Goal: Task Accomplishment & Management: Use online tool/utility

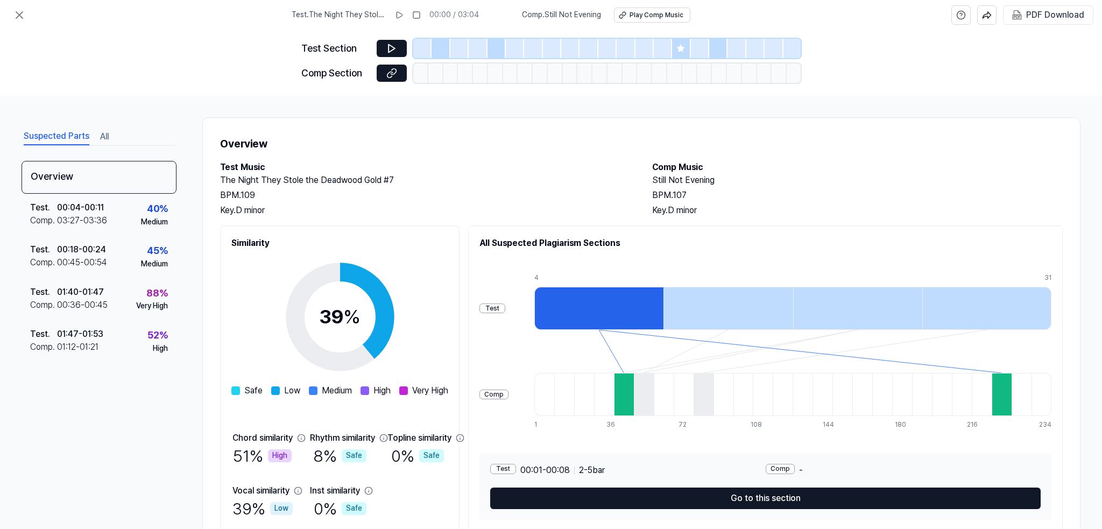
scroll to position [41, 0]
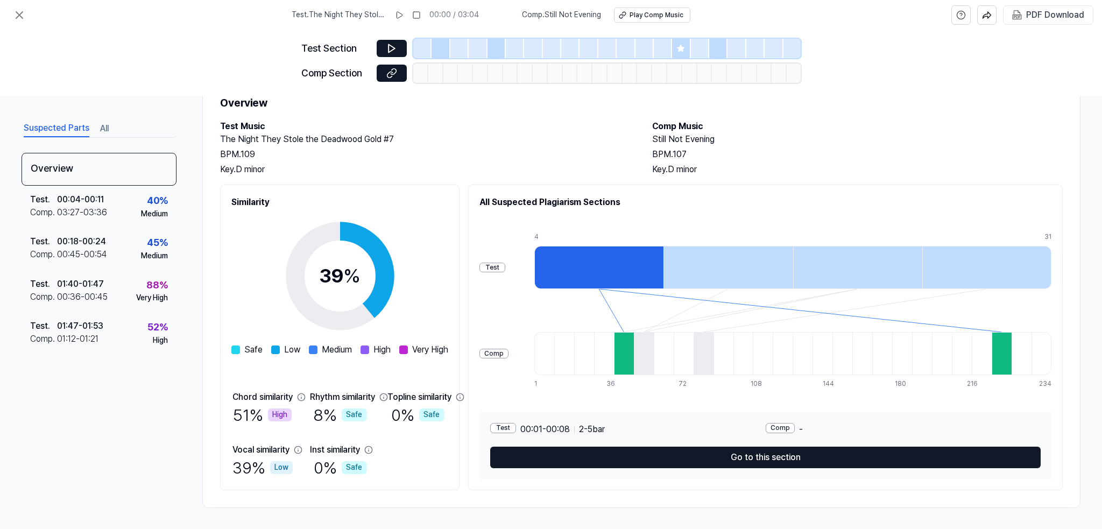
click at [25, 14] on icon at bounding box center [19, 15] width 13 height 13
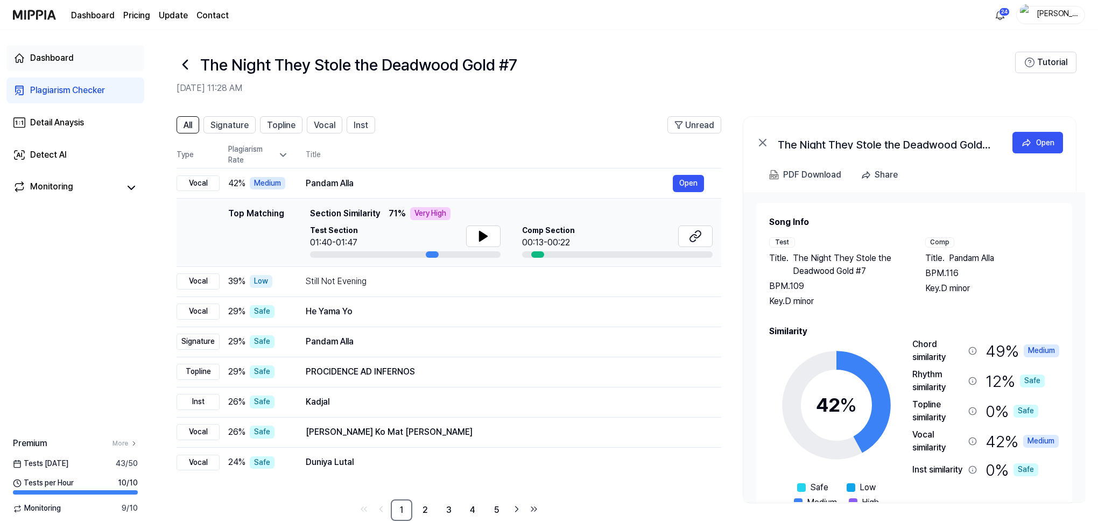
click at [53, 55] on div "Dashboard" at bounding box center [52, 58] width 44 height 13
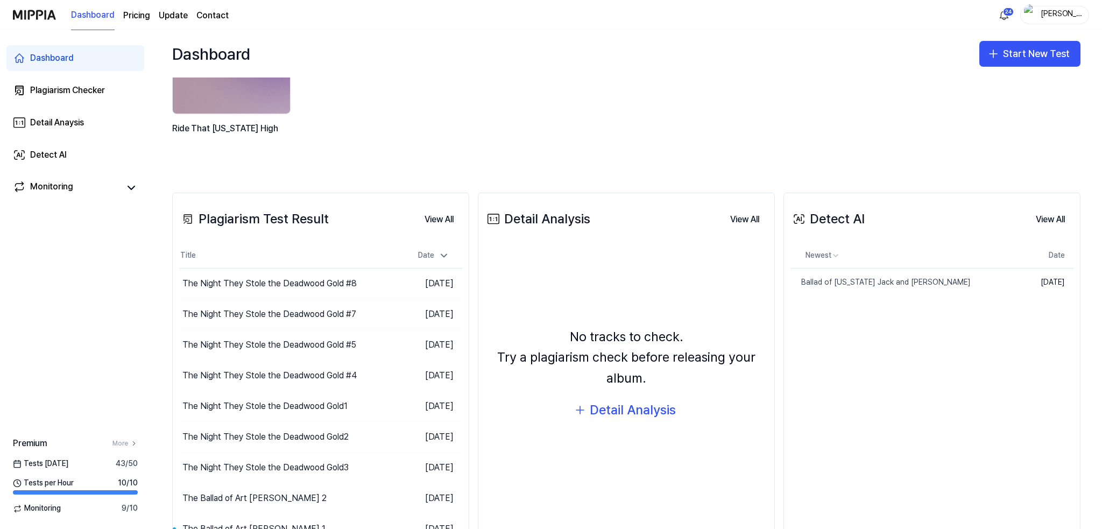
scroll to position [149, 0]
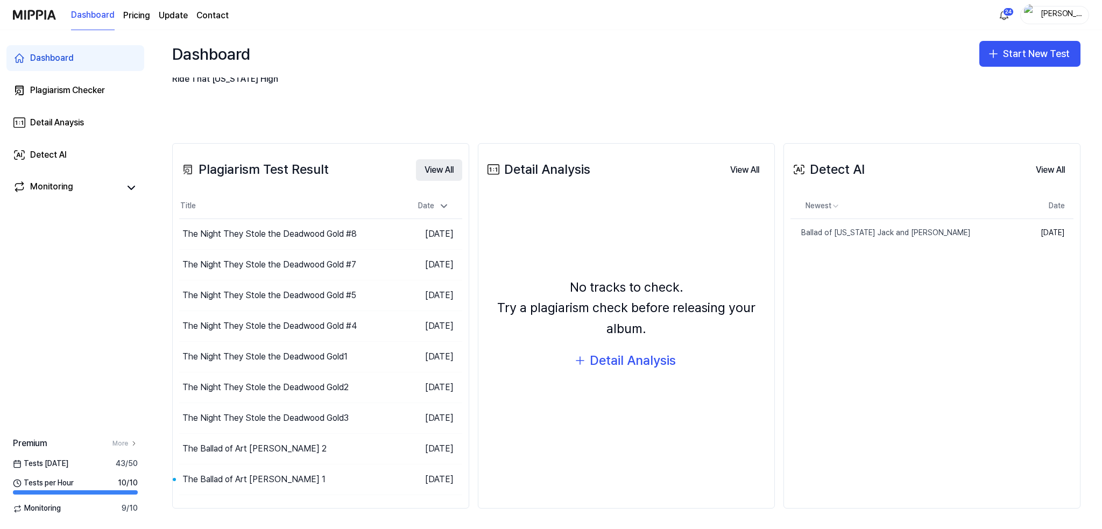
click at [442, 168] on button "View All" at bounding box center [439, 170] width 46 height 22
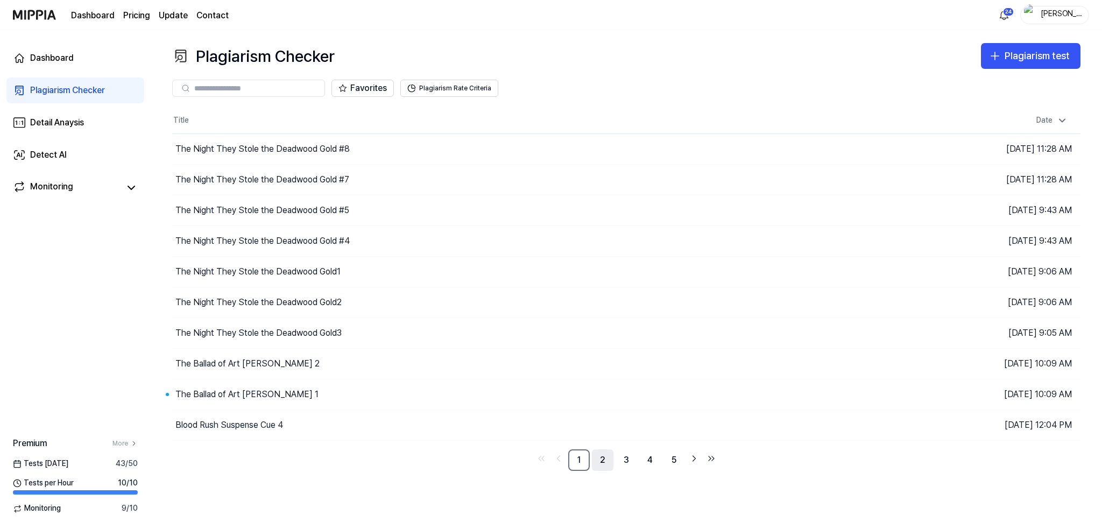
click at [603, 459] on link "2" at bounding box center [603, 460] width 22 height 22
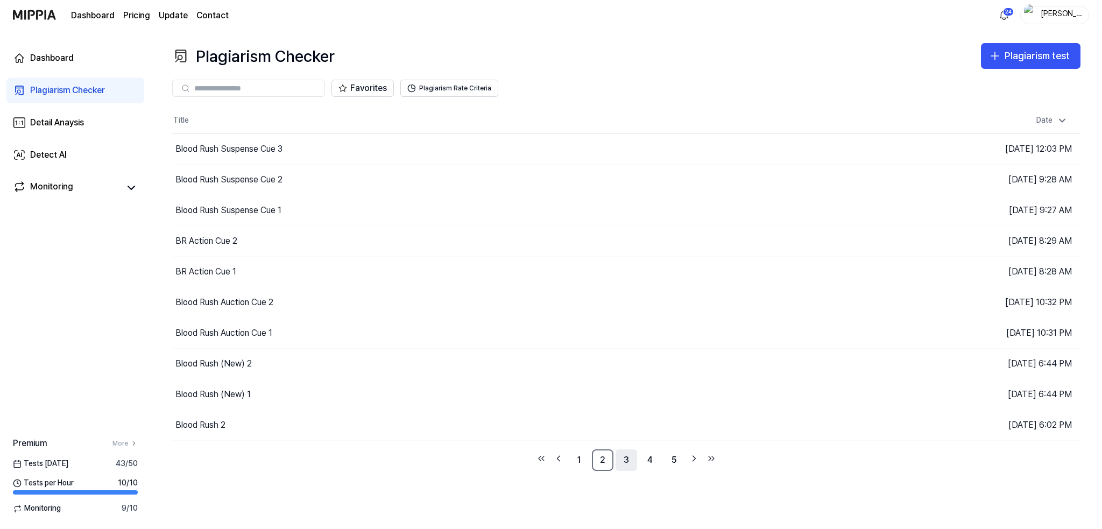
click at [631, 456] on link "3" at bounding box center [627, 460] width 22 height 22
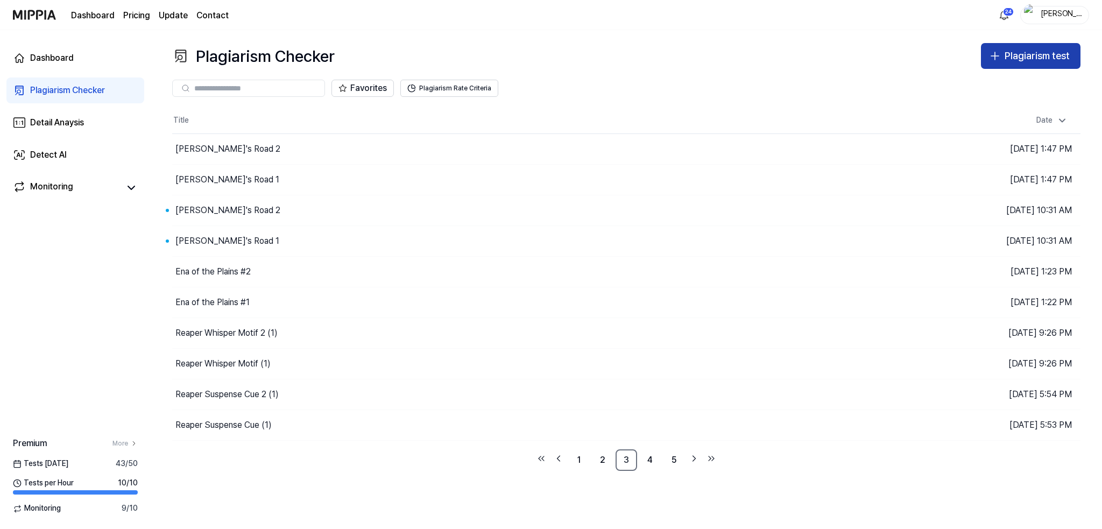
click at [1044, 56] on div "Plagiarism test" at bounding box center [1037, 56] width 65 height 16
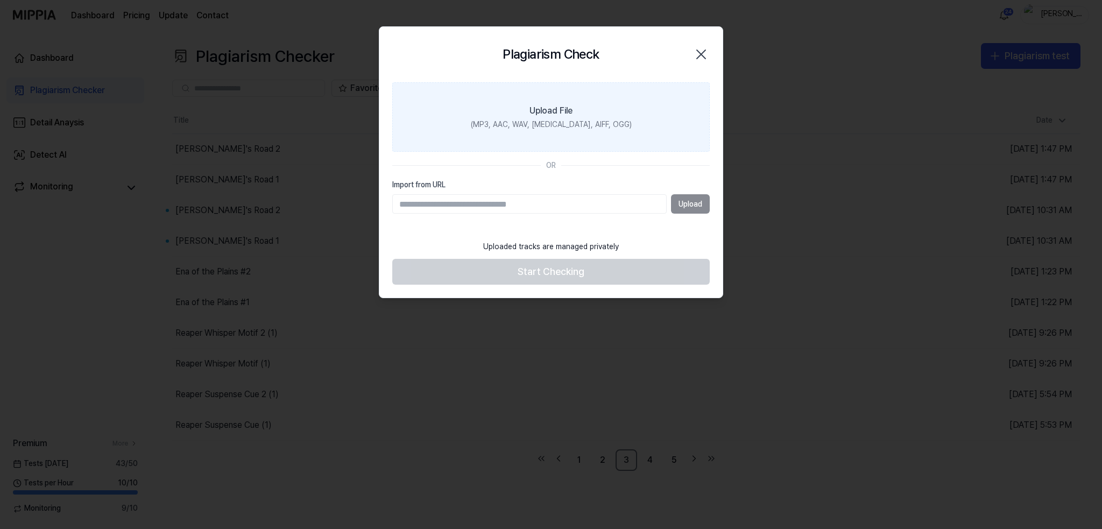
click at [523, 103] on label "Upload File (MP3, AAC, WAV, [MEDICAL_DATA], AIFF, OGG)" at bounding box center [551, 117] width 318 height 70
click at [0, 0] on input "Upload File (MP3, AAC, WAV, [MEDICAL_DATA], AIFF, OGG)" at bounding box center [0, 0] width 0 height 0
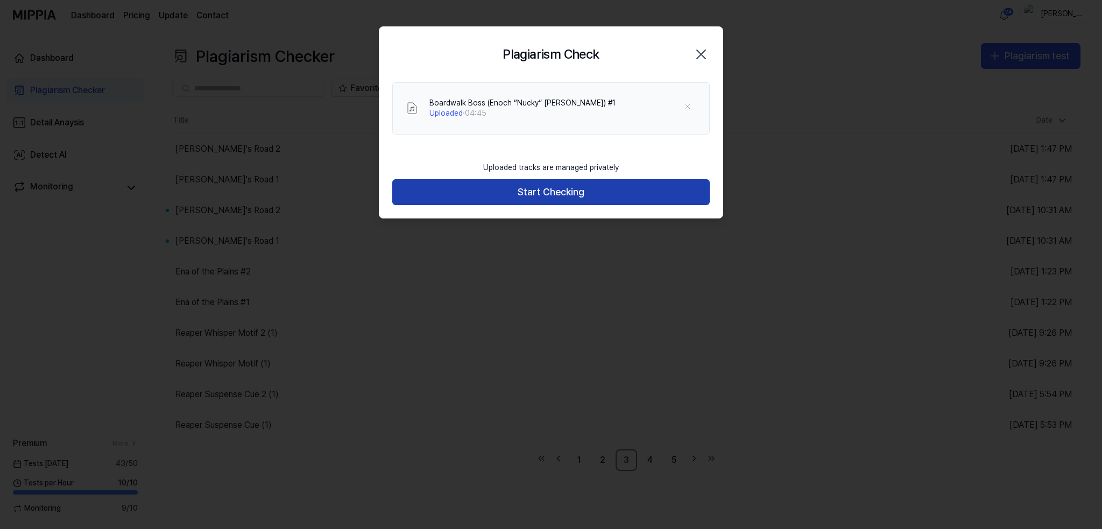
click at [538, 198] on button "Start Checking" at bounding box center [551, 192] width 318 height 26
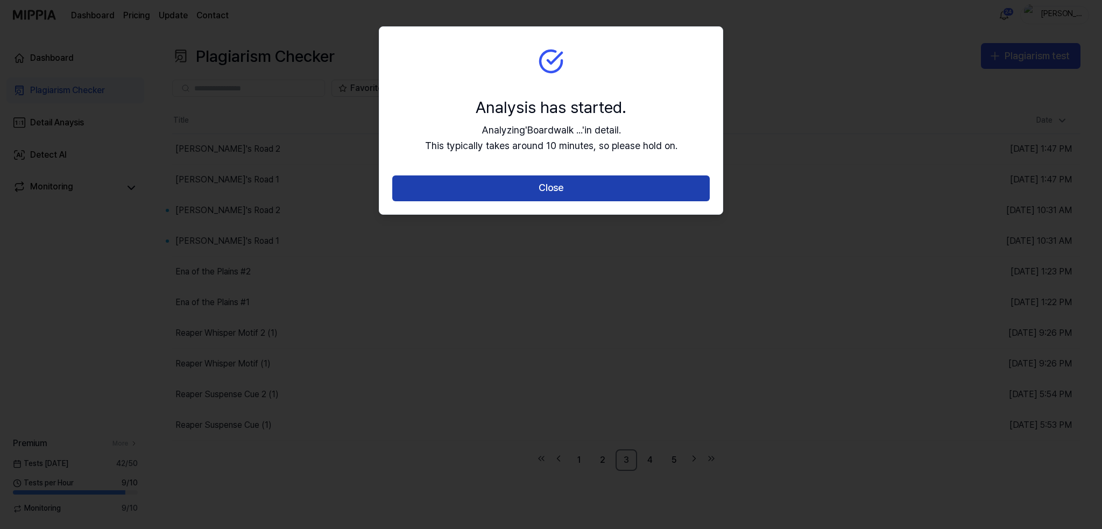
click at [560, 187] on button "Close" at bounding box center [551, 188] width 318 height 26
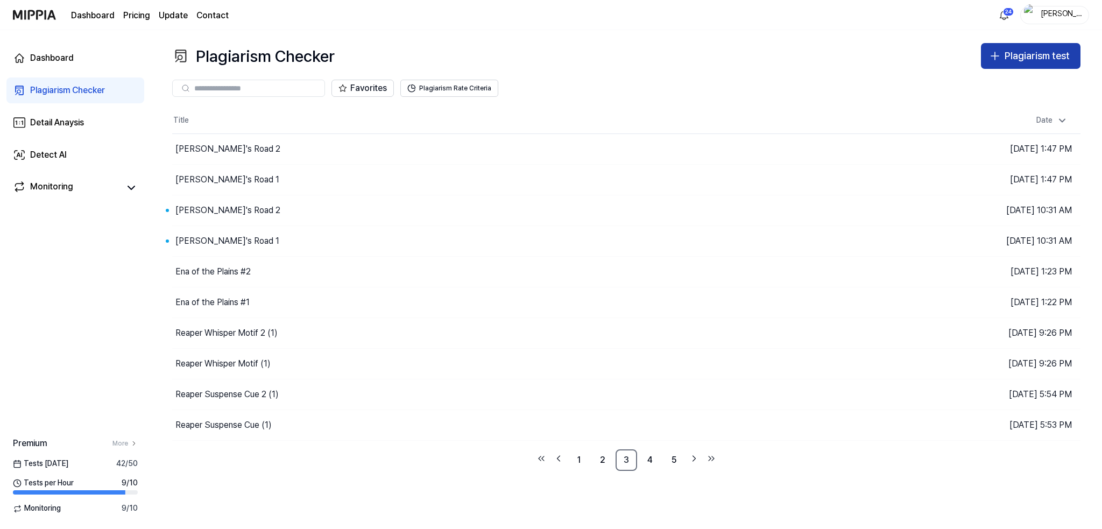
click at [1021, 56] on div "Plagiarism test" at bounding box center [1037, 56] width 65 height 16
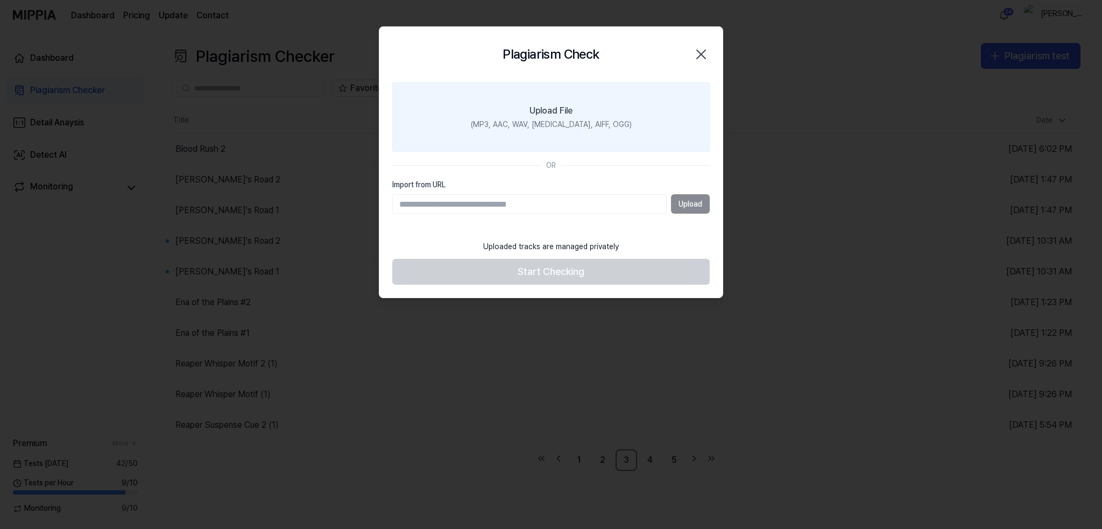
click at [527, 109] on label "Upload File (MP3, AAC, WAV, [MEDICAL_DATA], AIFF, OGG)" at bounding box center [551, 117] width 318 height 70
click at [0, 0] on input "Upload File (MP3, AAC, WAV, [MEDICAL_DATA], AIFF, OGG)" at bounding box center [0, 0] width 0 height 0
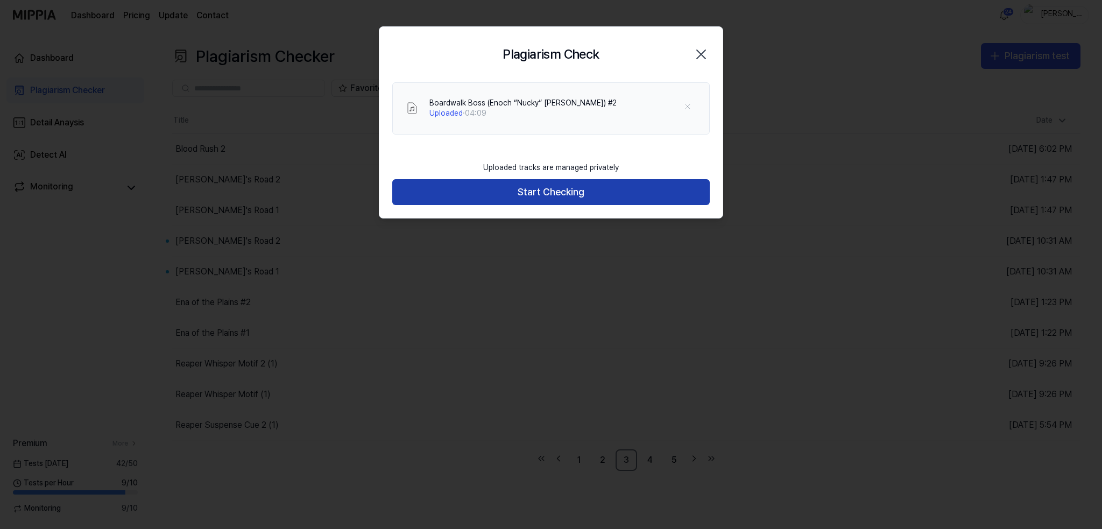
click at [521, 191] on button "Start Checking" at bounding box center [551, 192] width 318 height 26
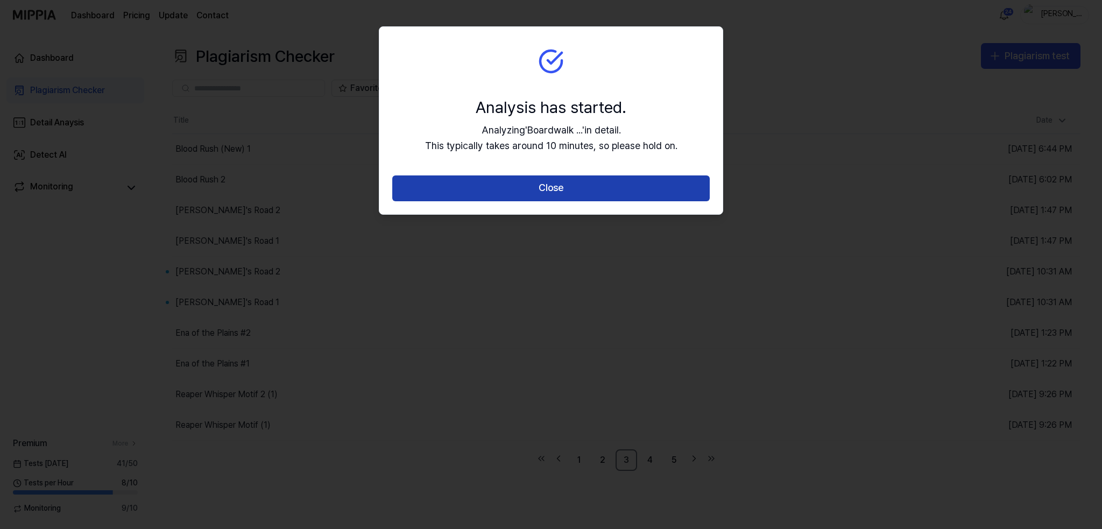
click at [594, 196] on button "Close" at bounding box center [551, 188] width 318 height 26
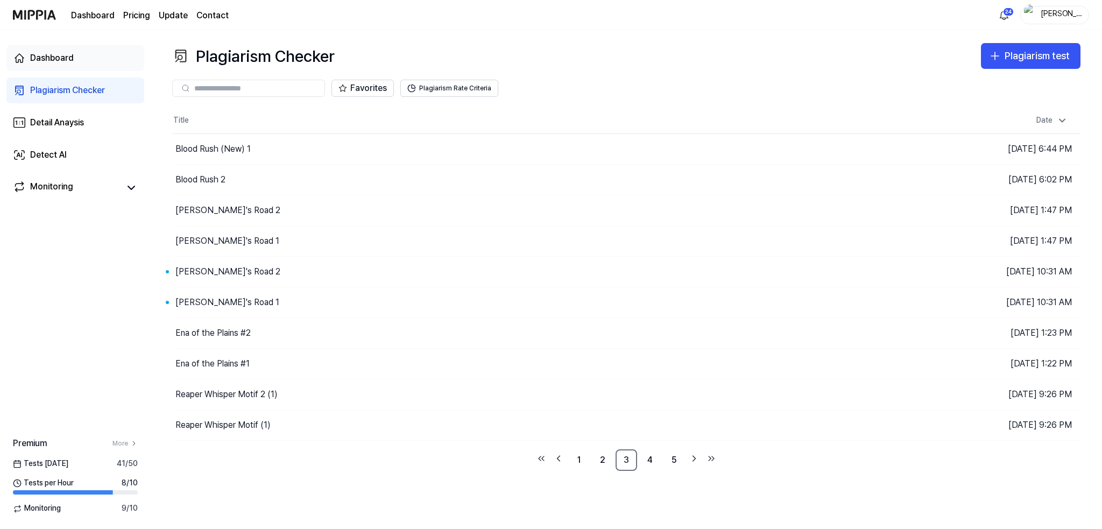
click at [46, 55] on div "Dashboard" at bounding box center [52, 58] width 44 height 13
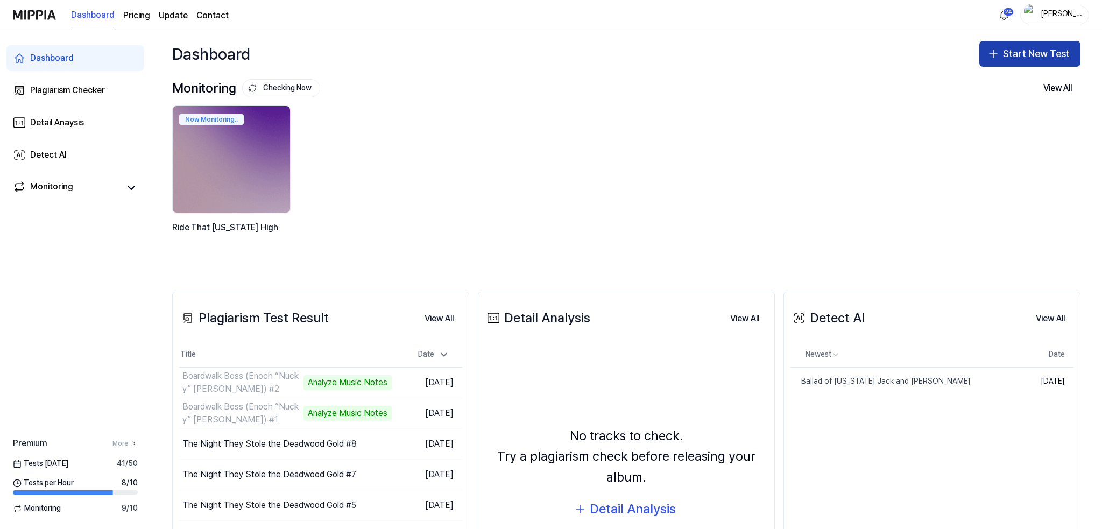
click at [1025, 53] on button "Start New Test" at bounding box center [1030, 54] width 101 height 26
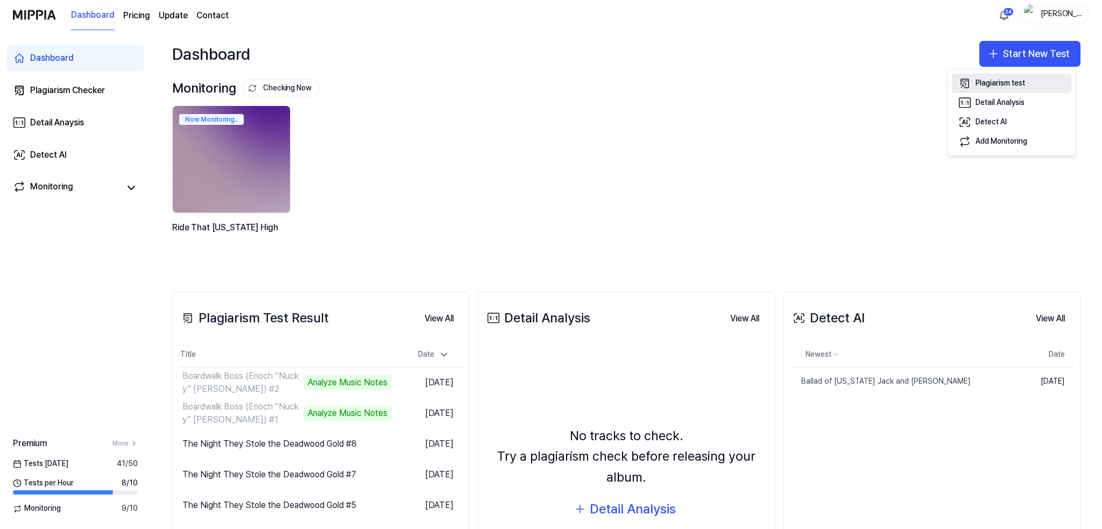
click at [992, 79] on div "Plagiarism test" at bounding box center [1001, 83] width 50 height 11
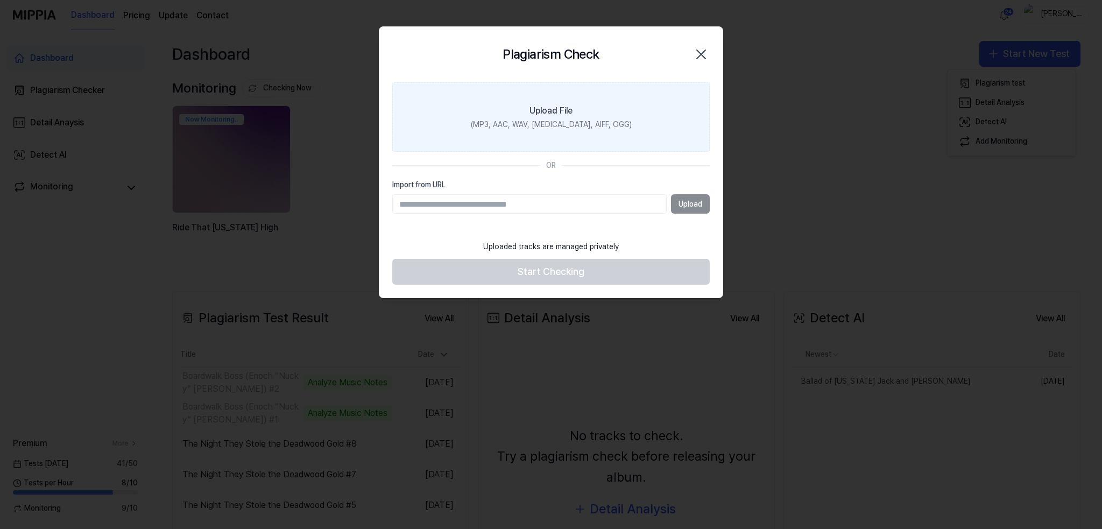
click at [520, 107] on label "Upload File (MP3, AAC, WAV, [MEDICAL_DATA], AIFF, OGG)" at bounding box center [551, 117] width 318 height 70
click at [0, 0] on input "Upload File (MP3, AAC, WAV, [MEDICAL_DATA], AIFF, OGG)" at bounding box center [0, 0] width 0 height 0
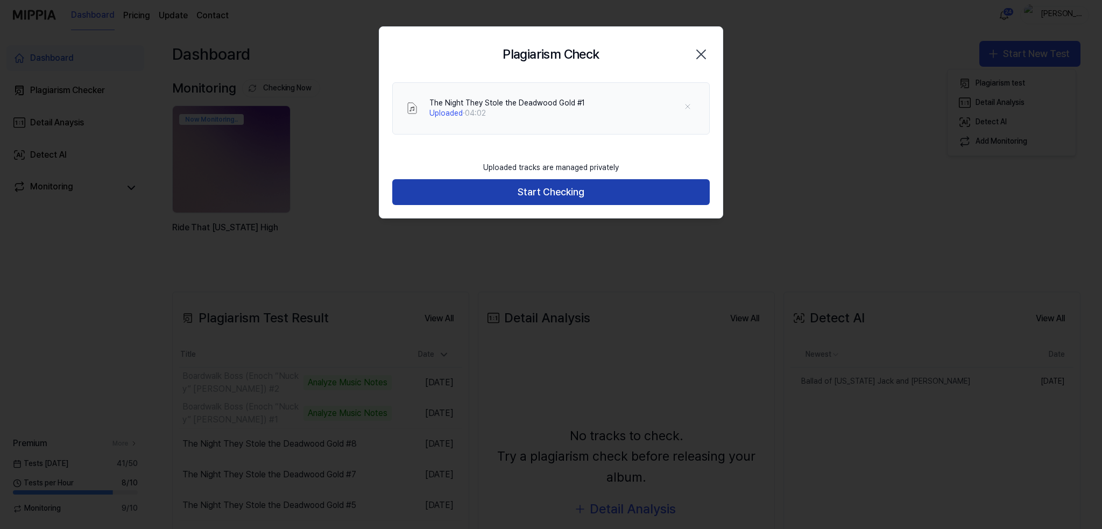
click at [571, 194] on button "Start Checking" at bounding box center [551, 192] width 318 height 26
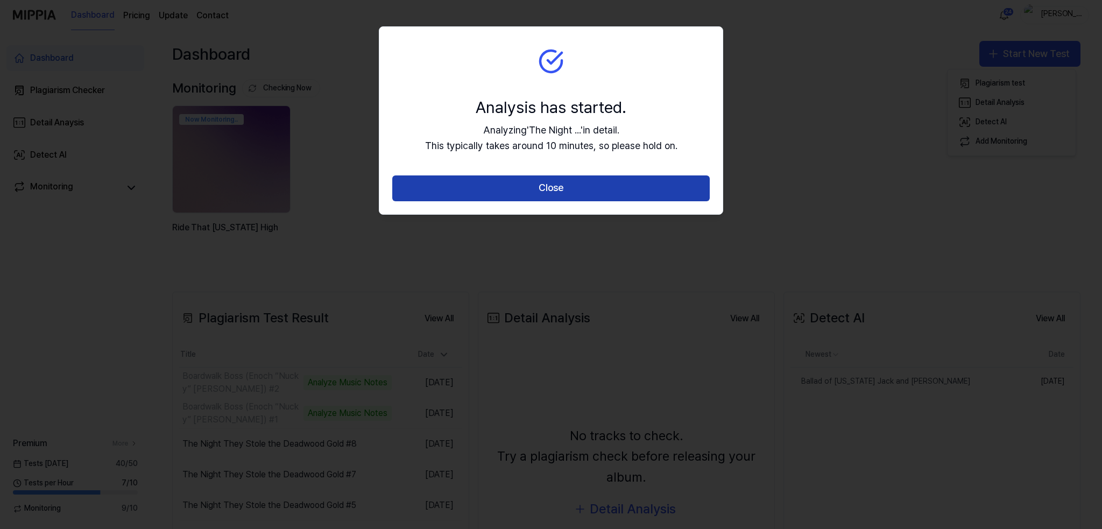
click at [583, 188] on button "Close" at bounding box center [551, 188] width 318 height 26
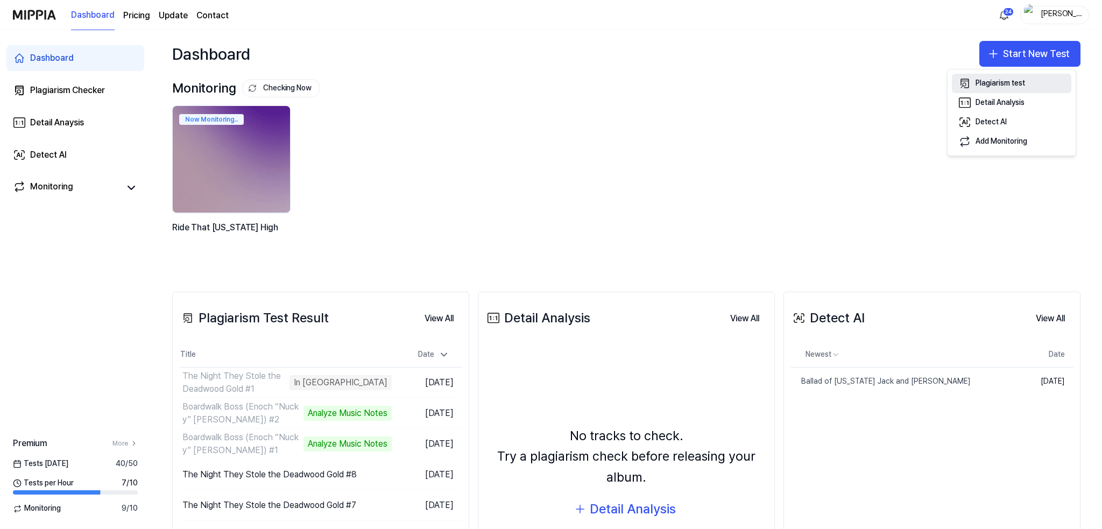
click at [1007, 83] on div "Plagiarism test" at bounding box center [1001, 83] width 50 height 11
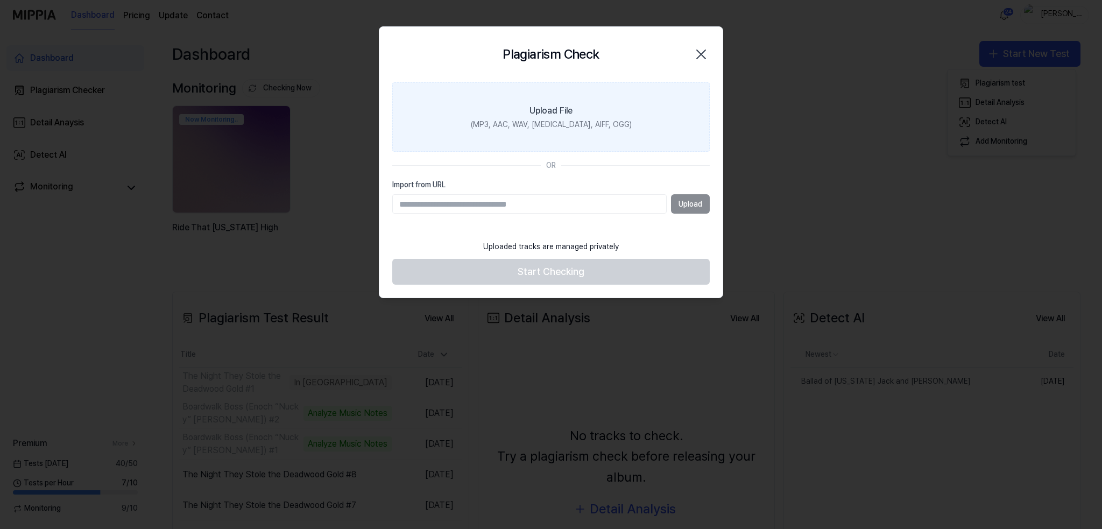
click at [556, 116] on div "Upload File" at bounding box center [551, 110] width 43 height 13
click at [0, 0] on input "Upload File (MP3, AAC, WAV, [MEDICAL_DATA], AIFF, OGG)" at bounding box center [0, 0] width 0 height 0
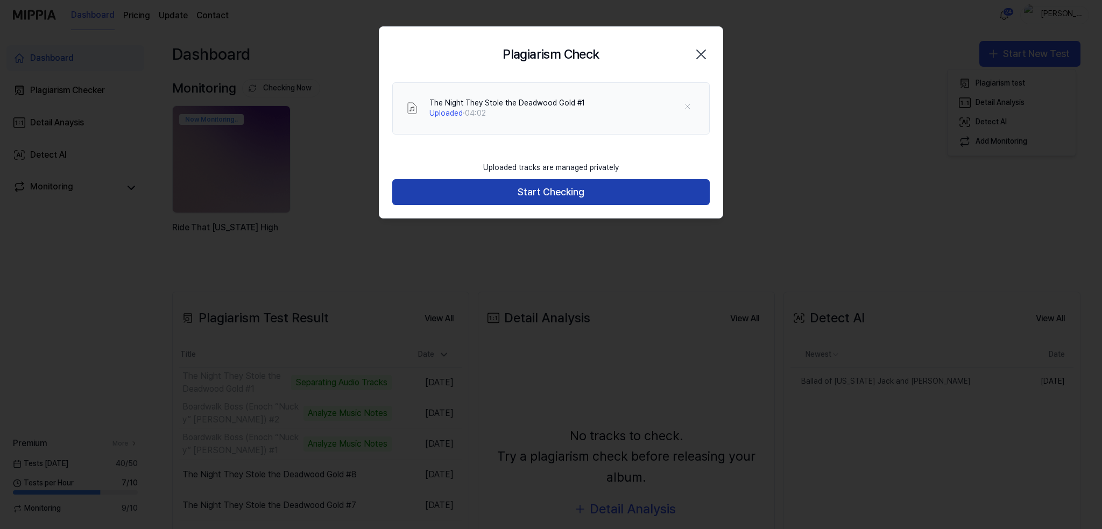
click at [553, 191] on button "Start Checking" at bounding box center [551, 192] width 318 height 26
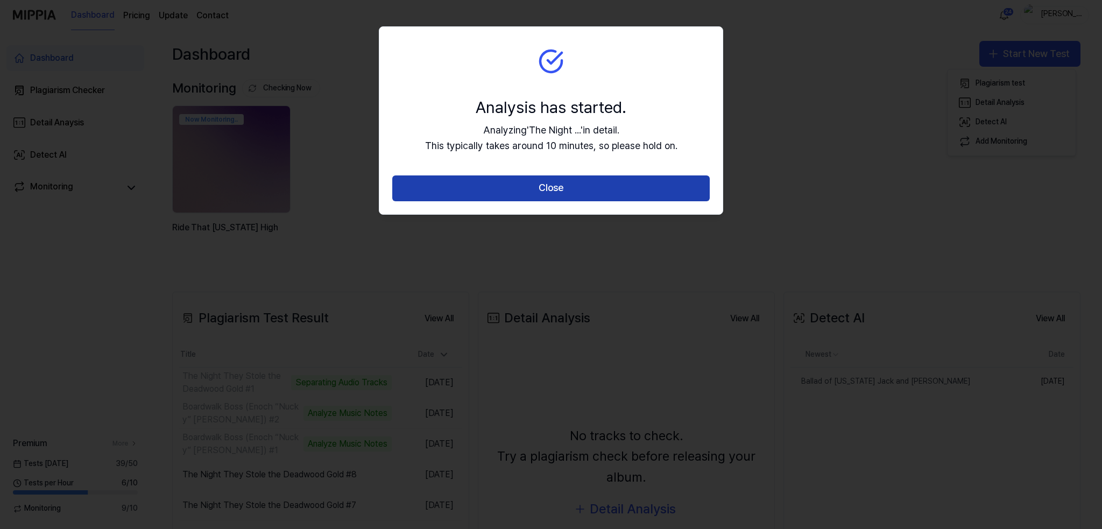
click at [546, 186] on button "Close" at bounding box center [551, 188] width 318 height 26
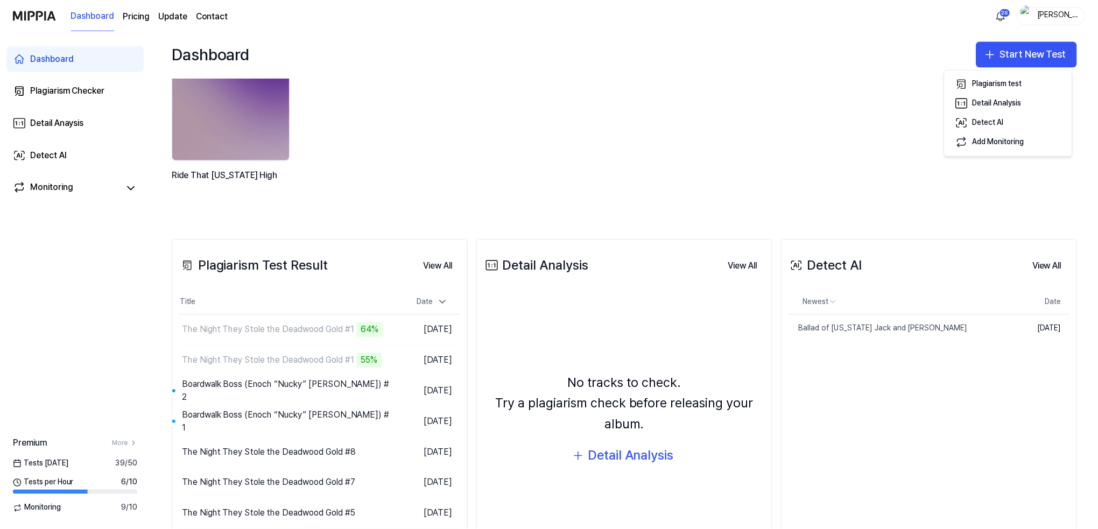
scroll to position [53, 0]
click at [251, 390] on div "Boardwalk Boss (Enoch “Nucky” [PERSON_NAME]) #2" at bounding box center [255, 391] width 146 height 26
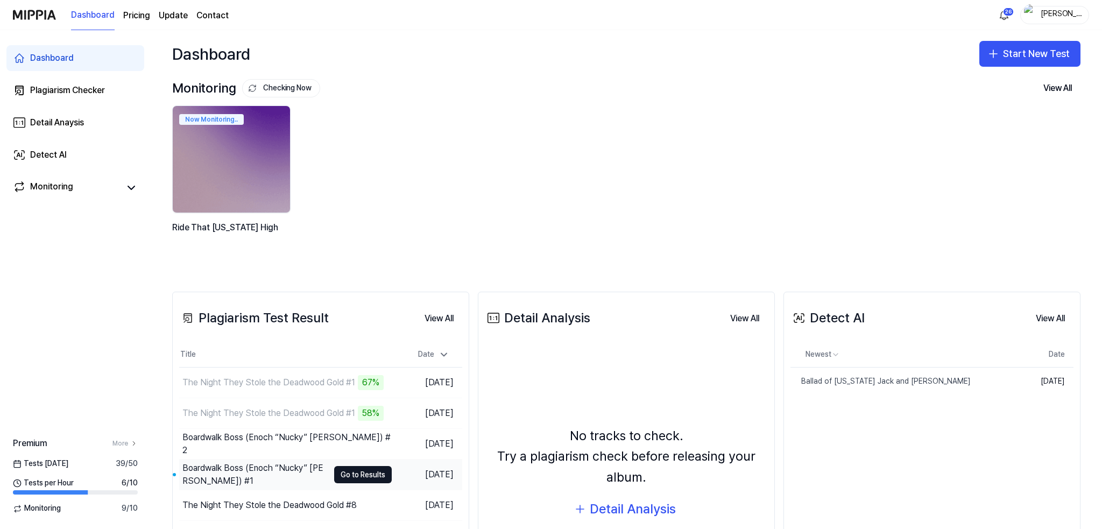
click at [245, 477] on div "Boardwalk Boss (Enoch “Nucky” [PERSON_NAME]) #1" at bounding box center [255, 475] width 146 height 26
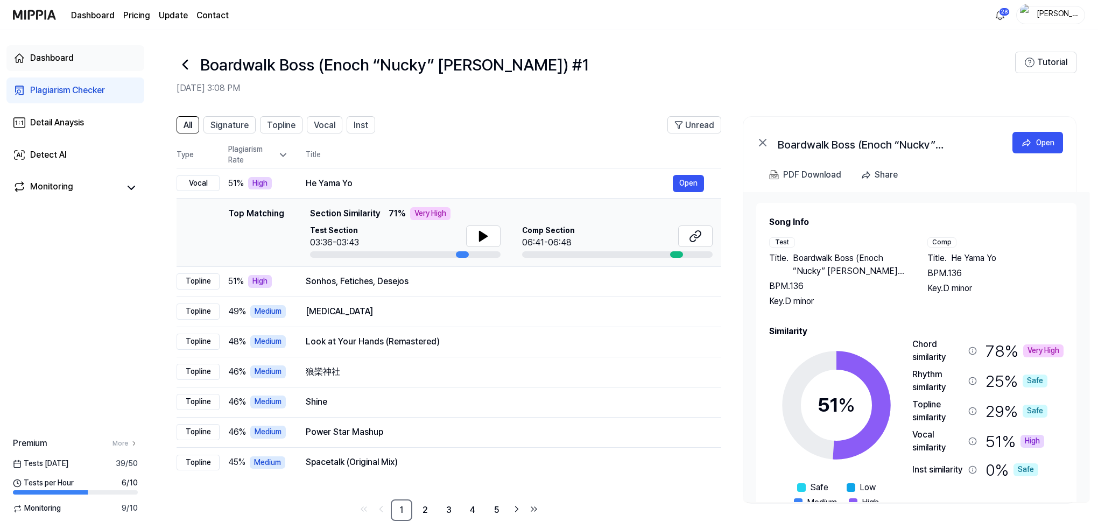
click at [37, 57] on div "Dashboard" at bounding box center [52, 58] width 44 height 13
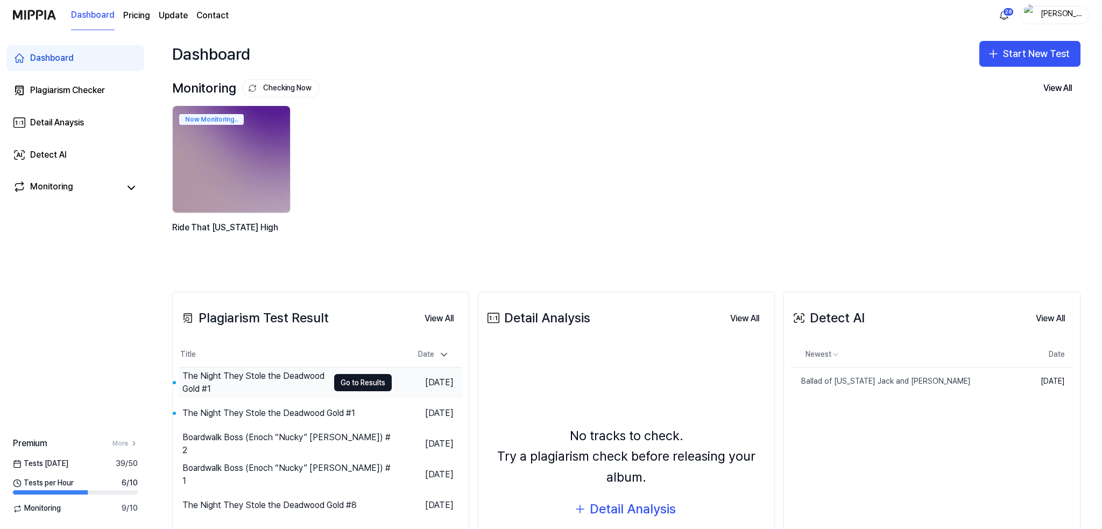
click at [258, 382] on div "The Night They Stole the Deadwood Gold #1" at bounding box center [255, 383] width 146 height 26
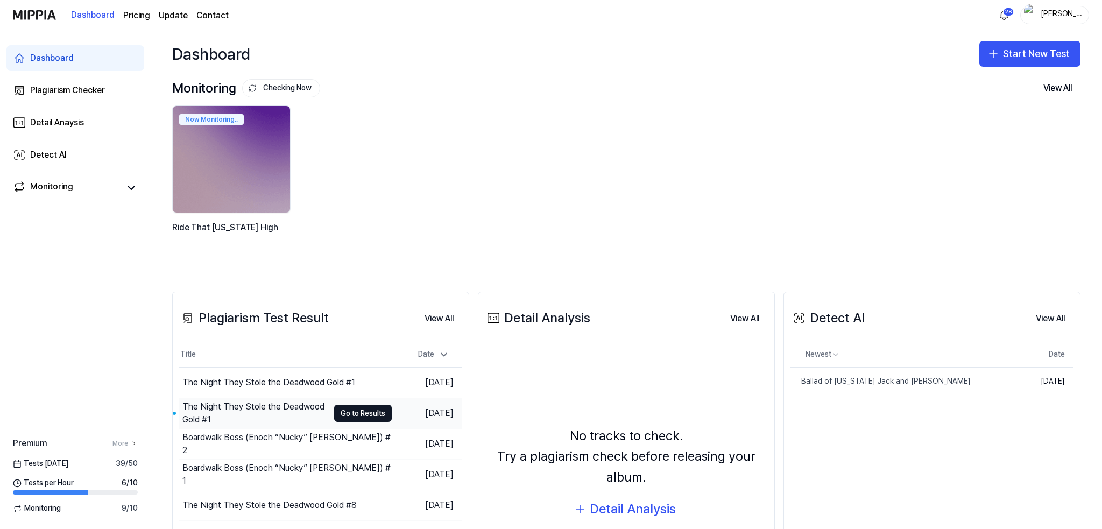
click at [274, 413] on div "The Night They Stole the Deadwood Gold #1" at bounding box center [255, 413] width 146 height 26
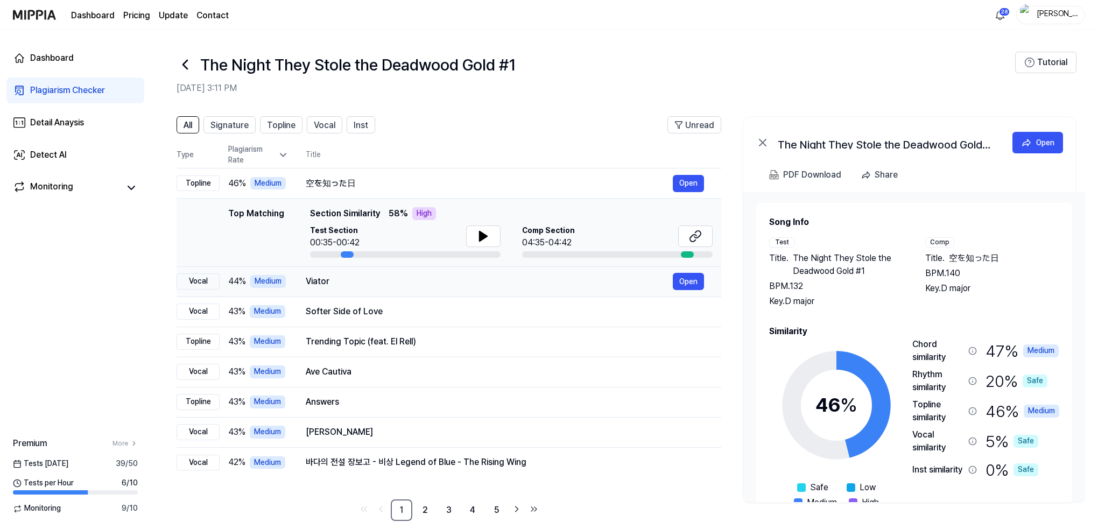
click at [494, 274] on div "Viator Open" at bounding box center [505, 281] width 398 height 17
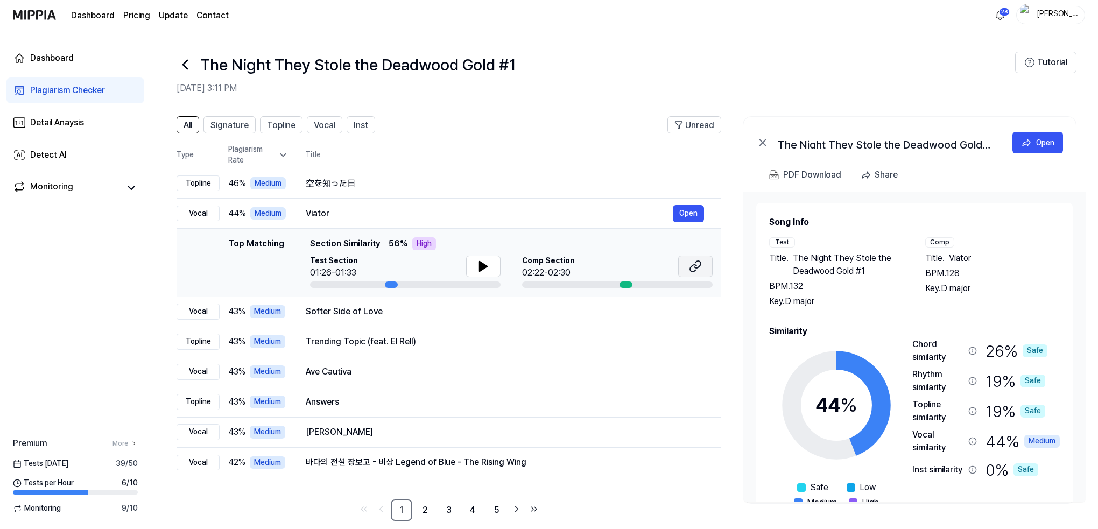
click at [689, 264] on icon at bounding box center [695, 266] width 13 height 13
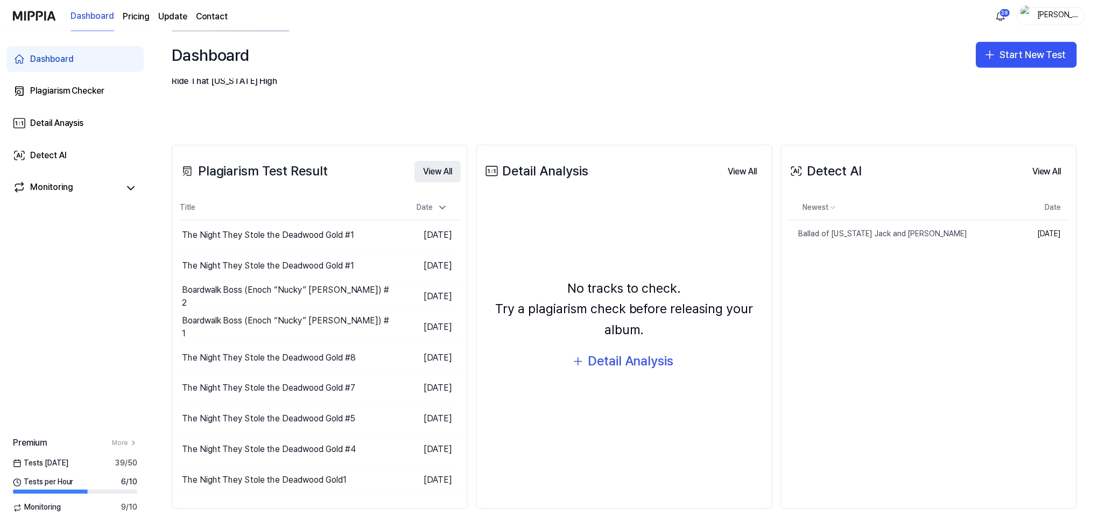
scroll to position [149, 0]
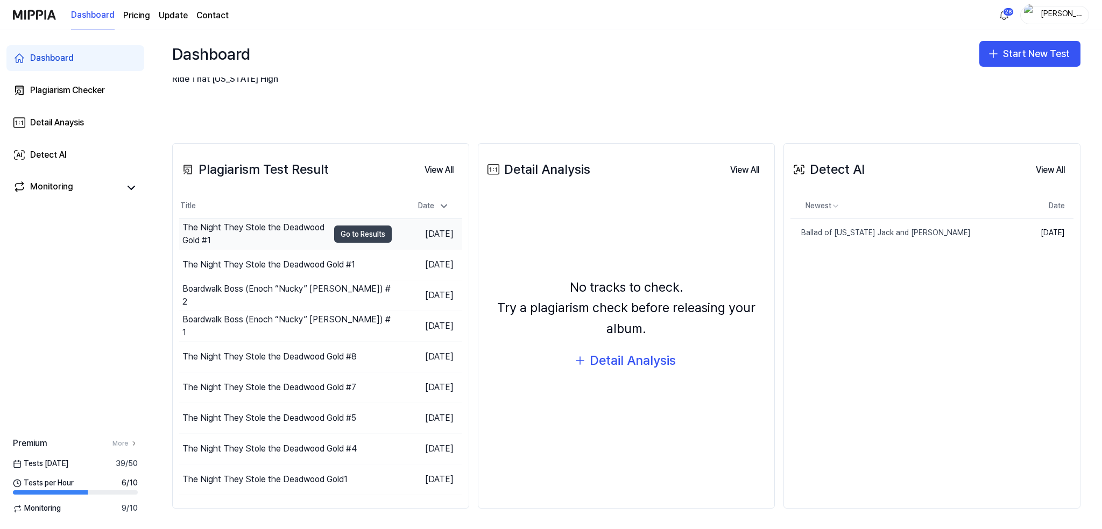
click at [353, 231] on button "Go to Results" at bounding box center [363, 234] width 58 height 17
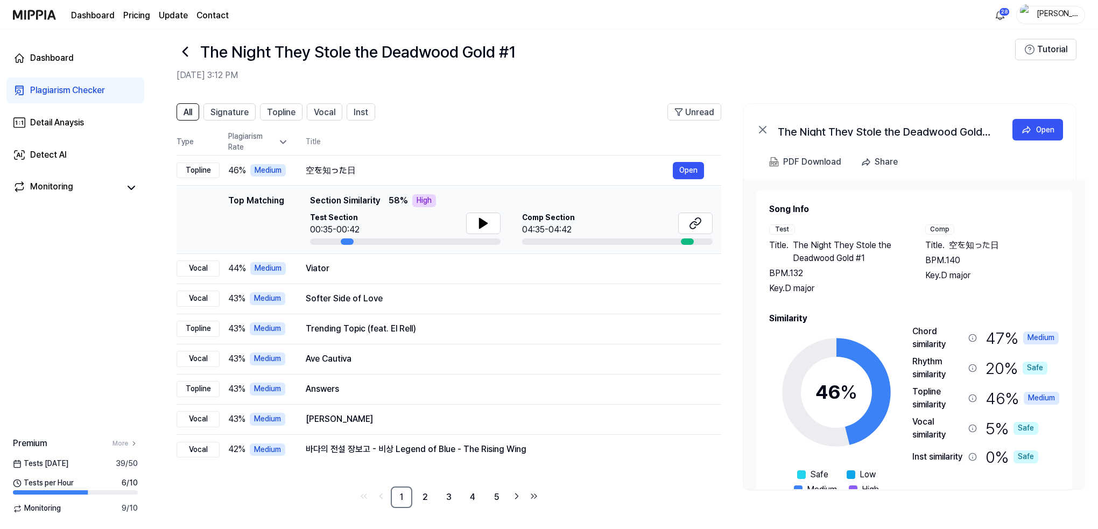
scroll to position [13, 0]
click at [687, 167] on button "Open" at bounding box center [688, 170] width 31 height 17
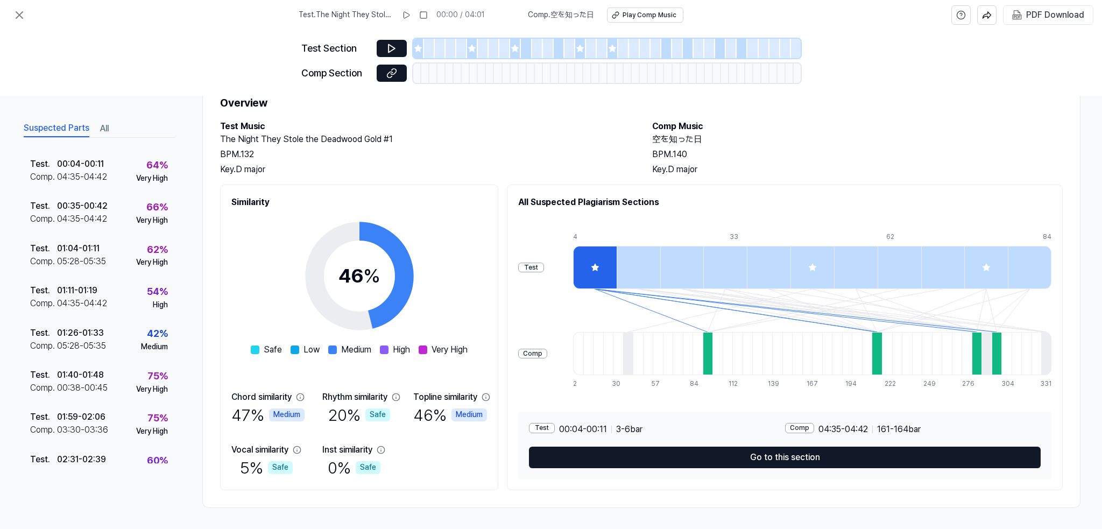
scroll to position [38, 0]
click at [19, 15] on icon at bounding box center [19, 15] width 6 height 6
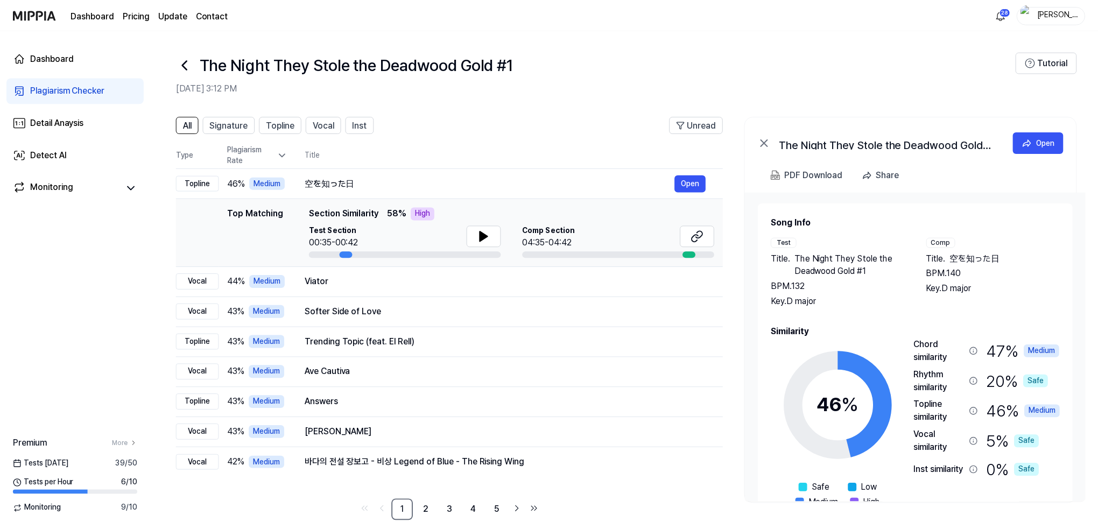
scroll to position [13, 0]
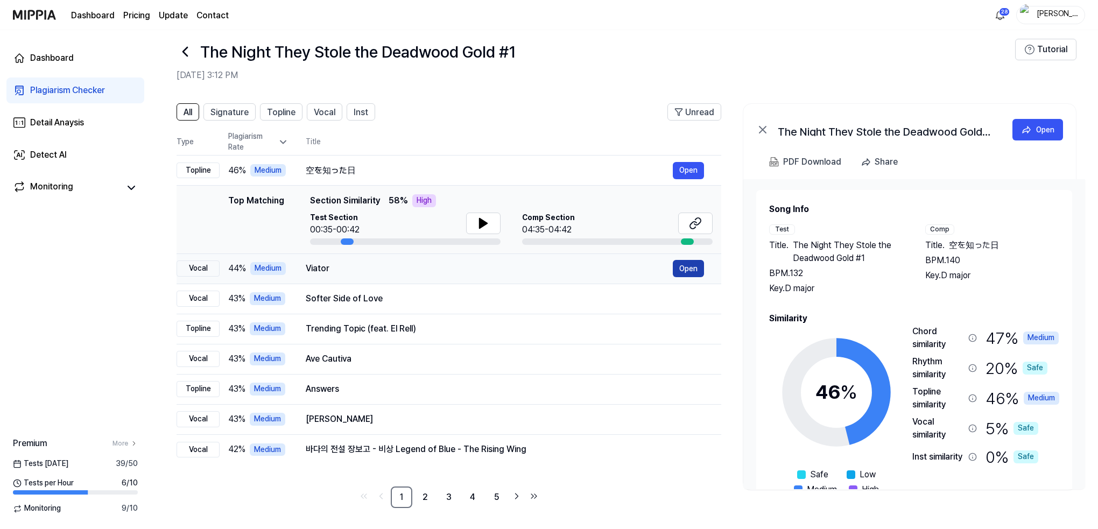
click at [693, 265] on button "Open" at bounding box center [688, 268] width 31 height 17
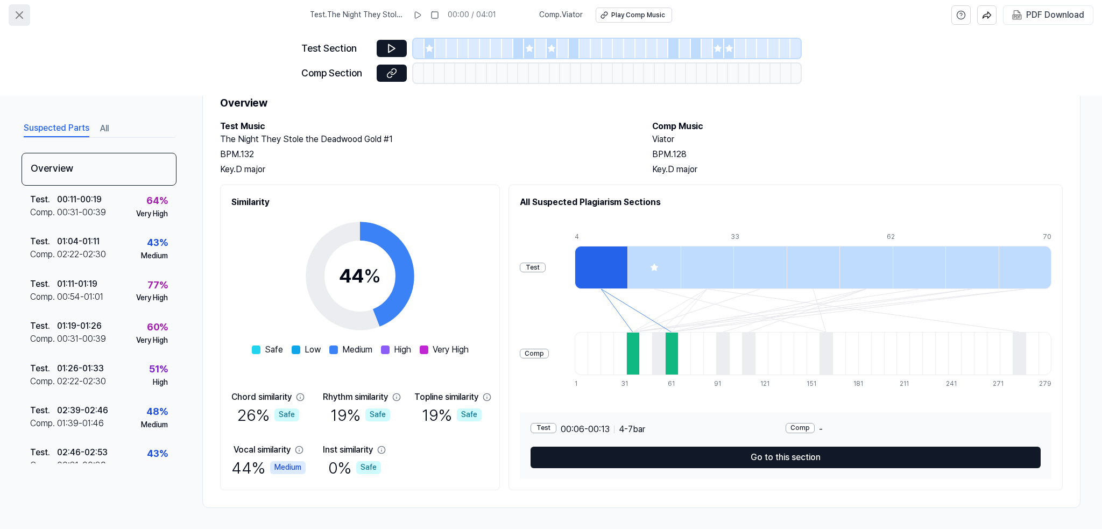
click at [24, 13] on icon at bounding box center [19, 15] width 13 height 13
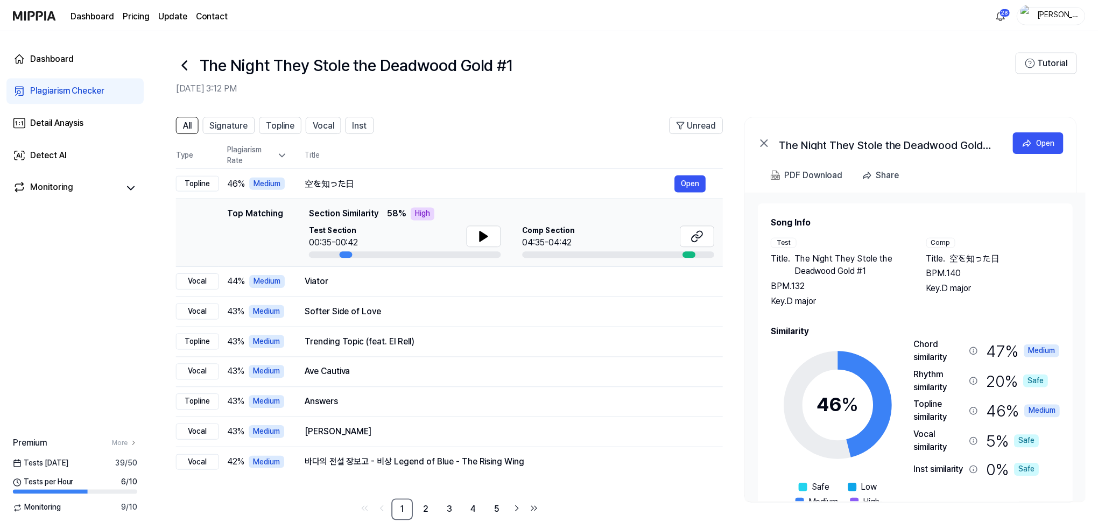
scroll to position [13, 0]
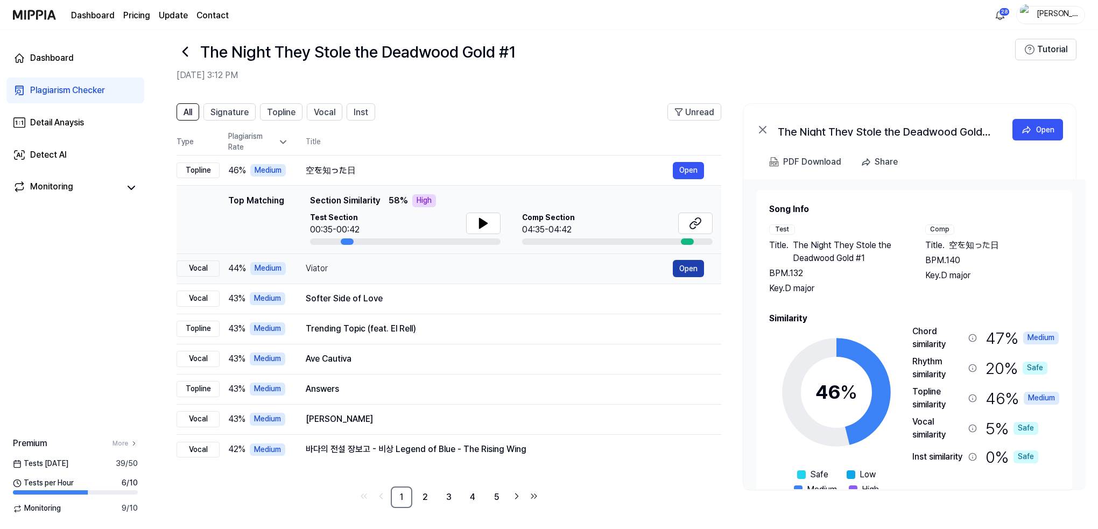
click at [692, 269] on button "Open" at bounding box center [688, 268] width 31 height 17
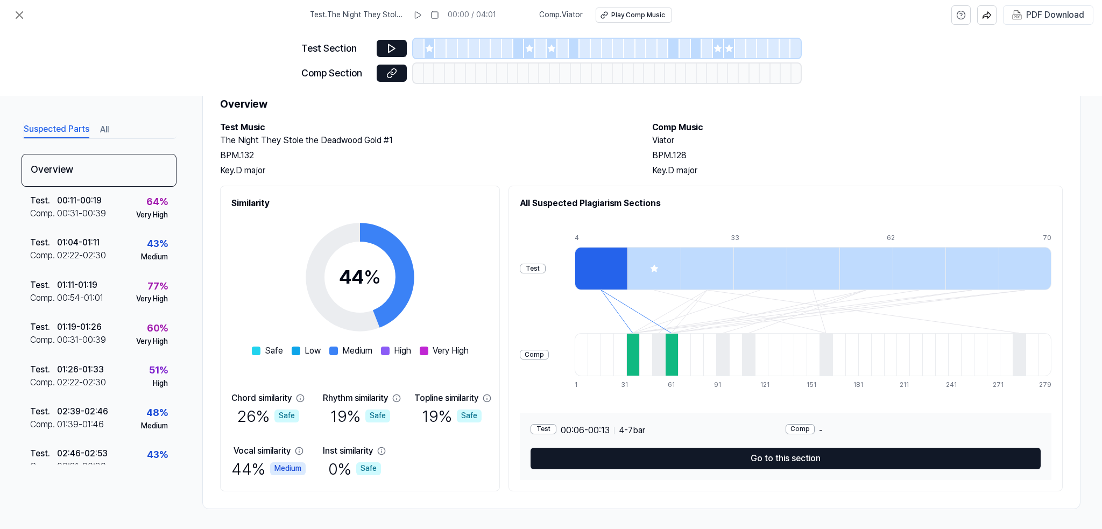
scroll to position [41, 0]
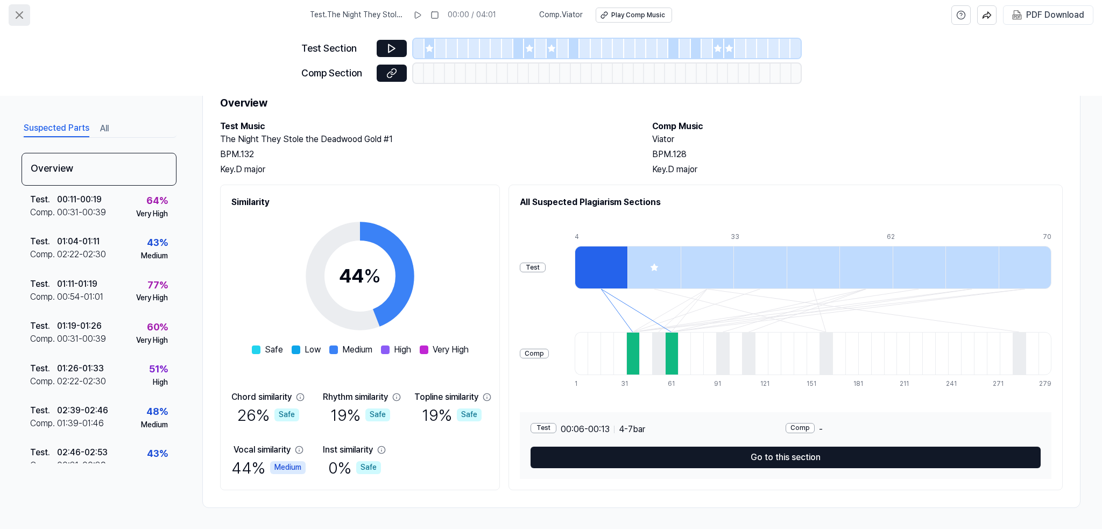
click at [24, 15] on icon at bounding box center [19, 15] width 13 height 13
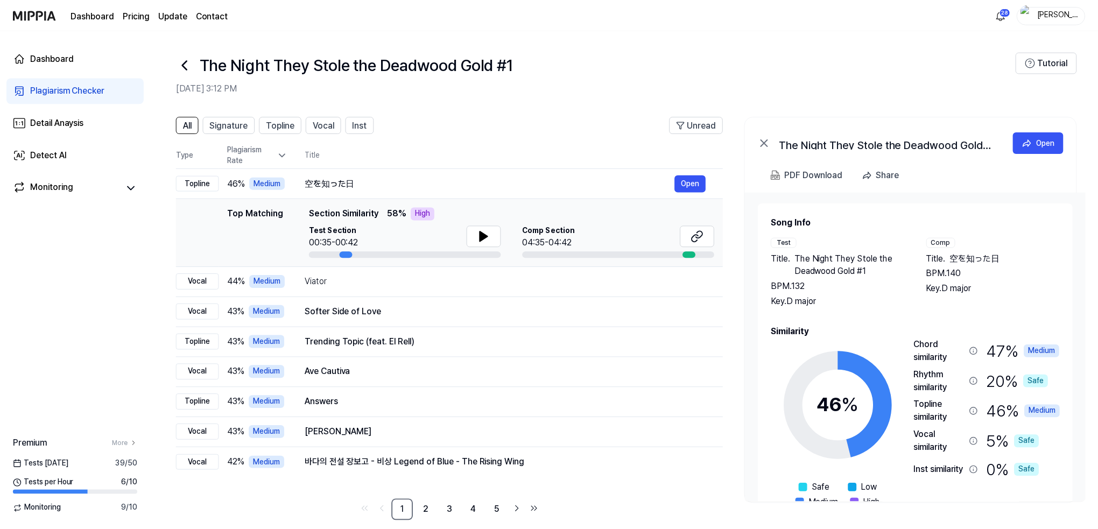
scroll to position [13, 0]
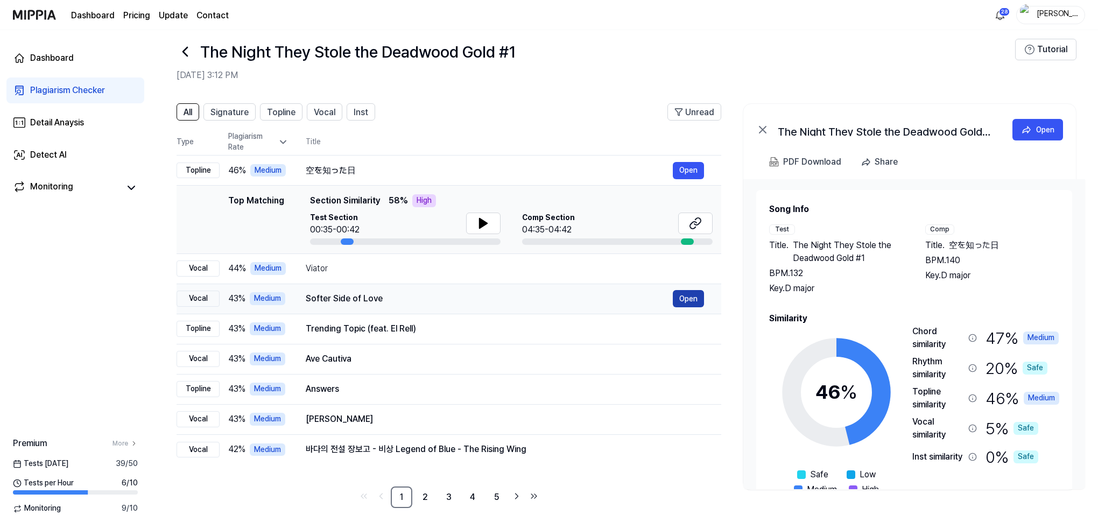
click at [698, 297] on button "Open" at bounding box center [688, 298] width 31 height 17
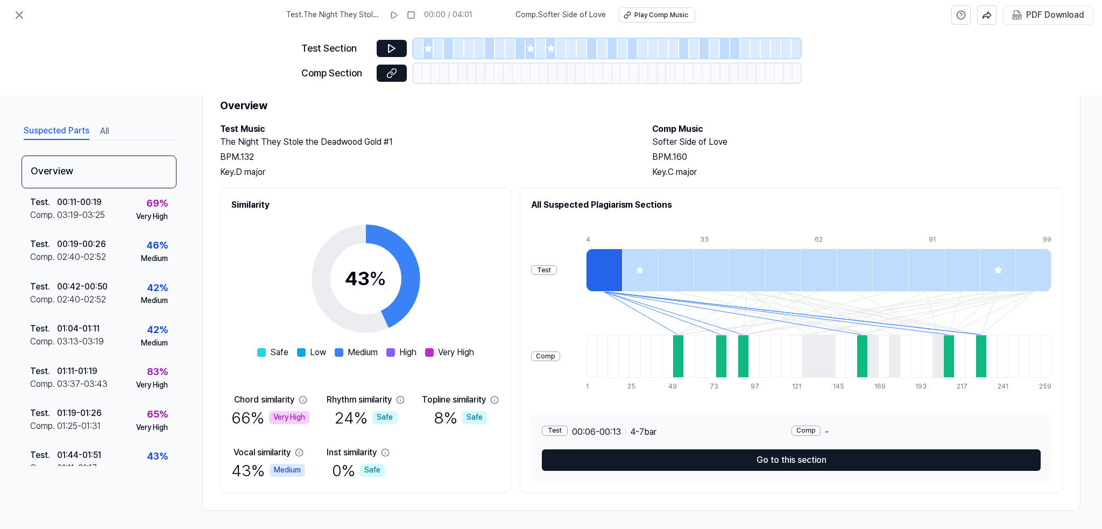
scroll to position [41, 0]
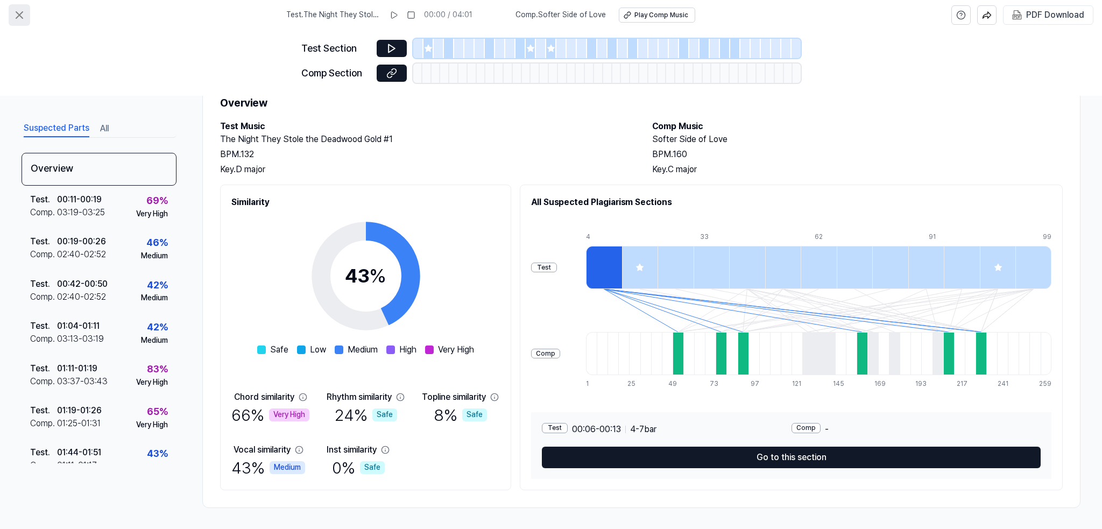
drag, startPoint x: 19, startPoint y: 9, endPoint x: 22, endPoint y: 4, distance: 5.5
click at [22, 4] on button at bounding box center [20, 15] width 22 height 22
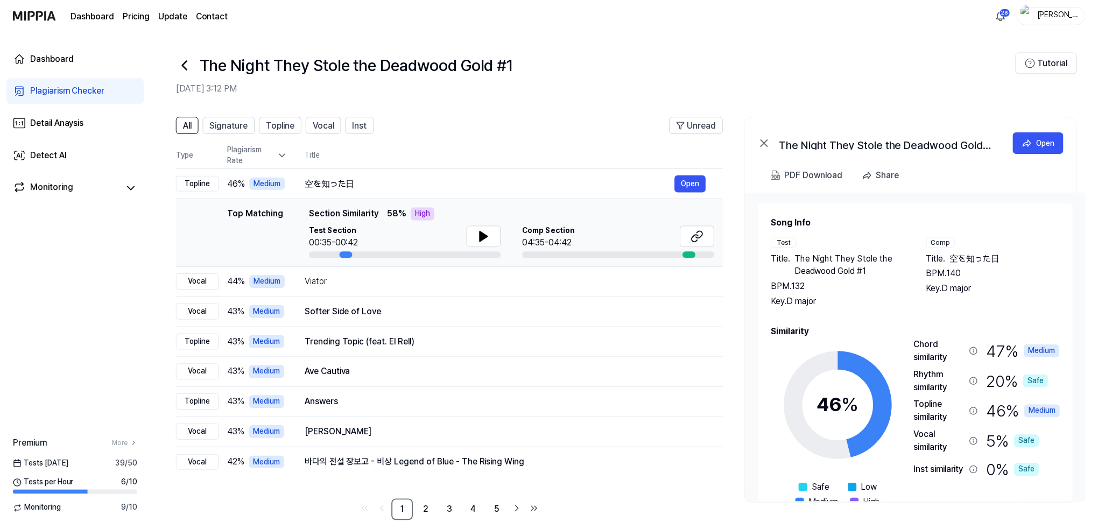
scroll to position [13, 0]
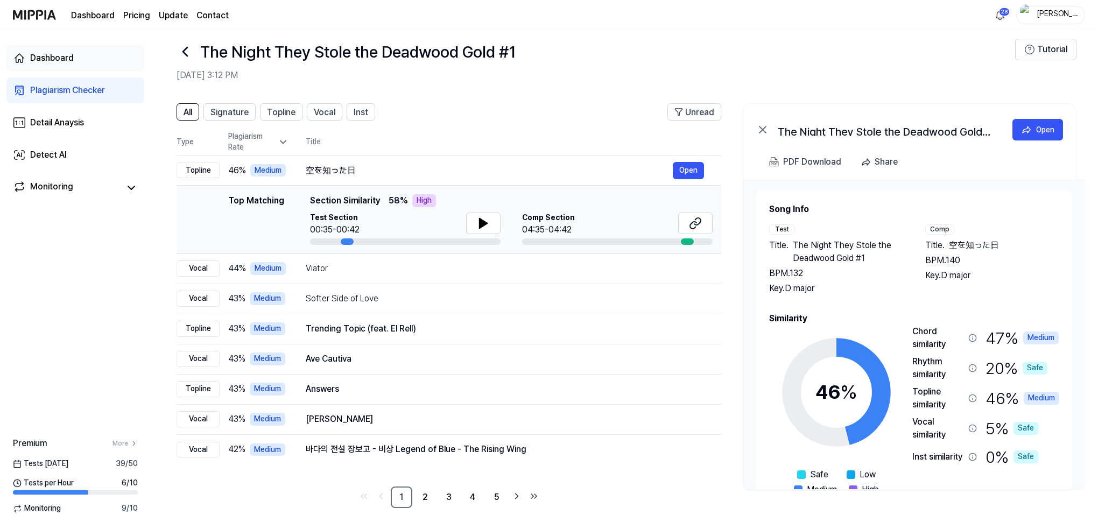
click at [43, 54] on div "Dashboard" at bounding box center [52, 58] width 44 height 13
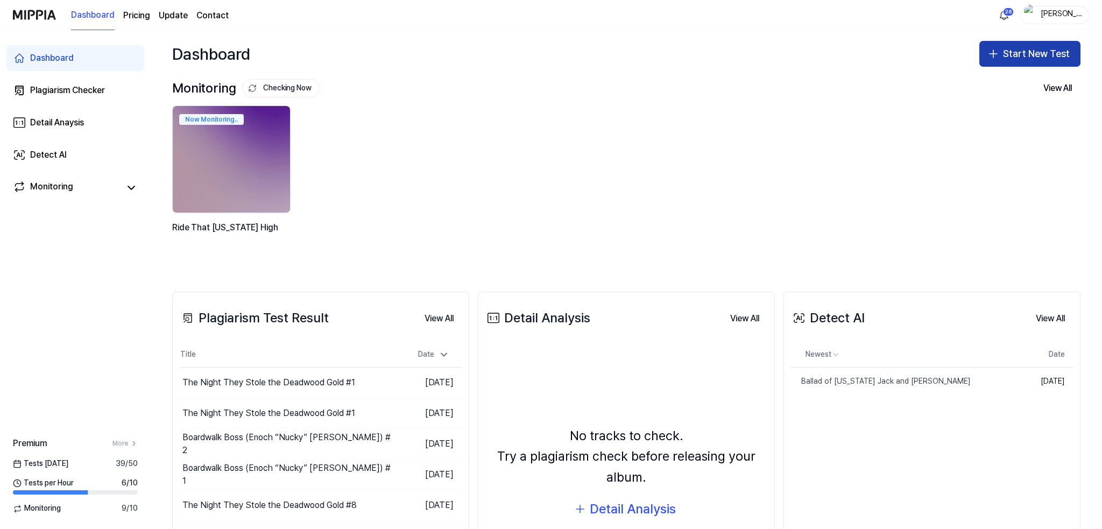
click at [1027, 50] on button "Start New Test" at bounding box center [1030, 54] width 101 height 26
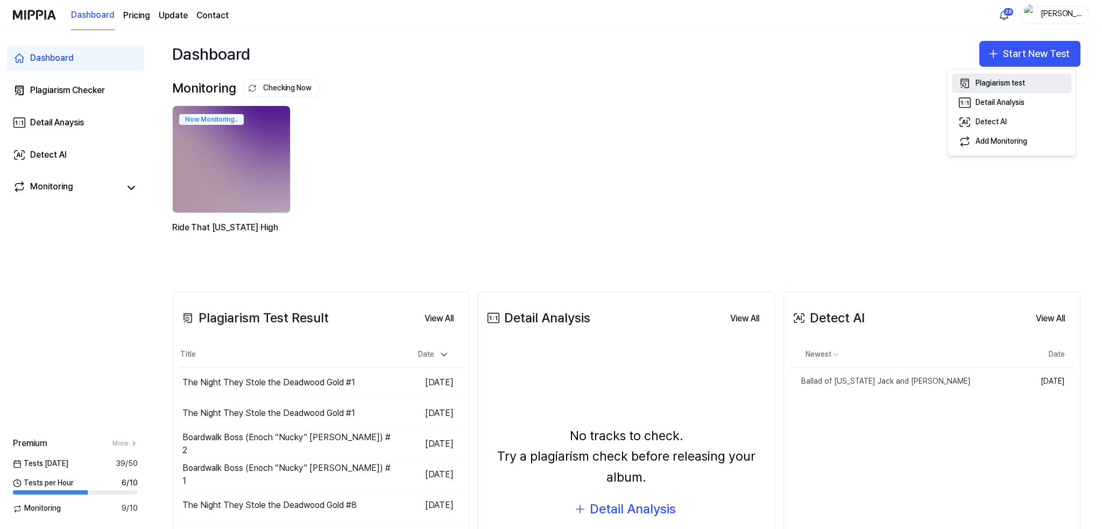
click at [1009, 80] on div "Plagiarism test" at bounding box center [1001, 83] width 50 height 11
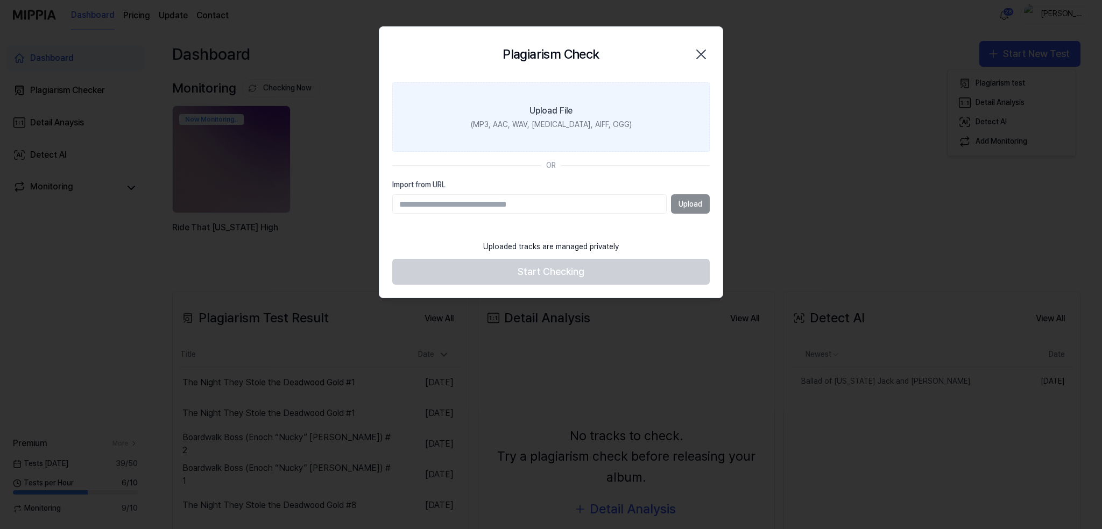
click at [553, 117] on label "Upload File (MP3, AAC, WAV, [MEDICAL_DATA], AIFF, OGG)" at bounding box center [551, 117] width 318 height 70
click at [0, 0] on input "Upload File (MP3, AAC, WAV, [MEDICAL_DATA], AIFF, OGG)" at bounding box center [0, 0] width 0 height 0
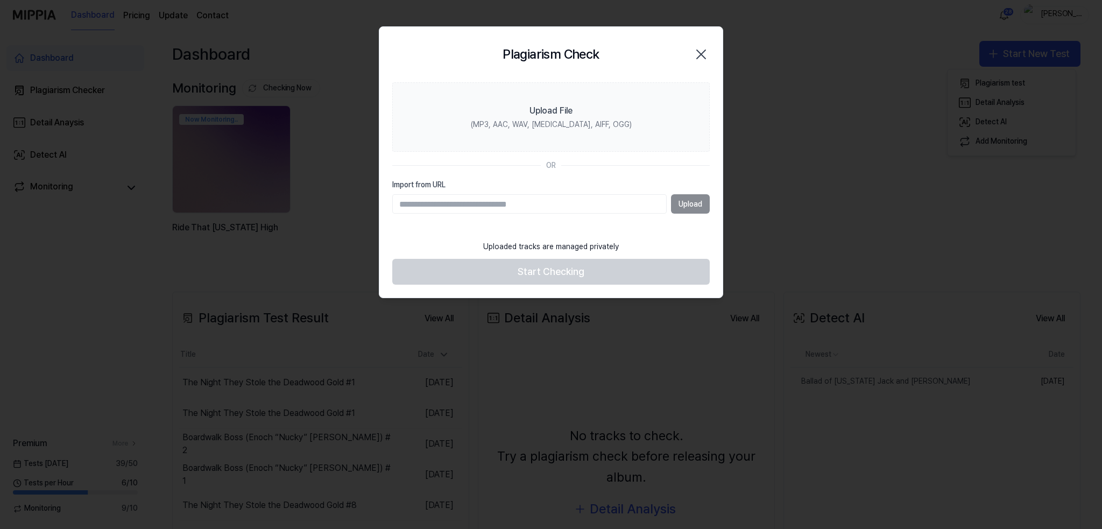
click at [702, 50] on icon "button" at bounding box center [701, 54] width 17 height 17
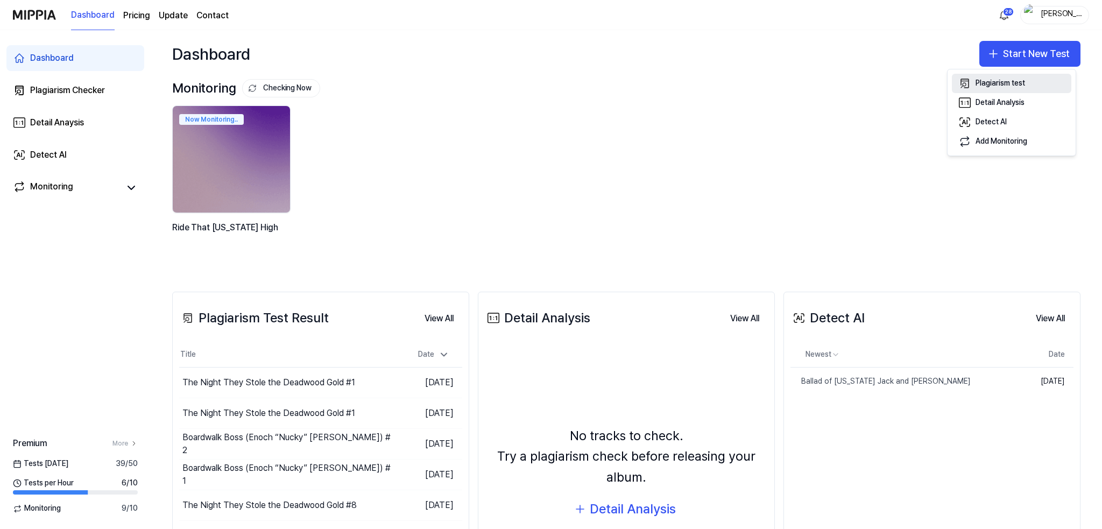
click at [1000, 80] on div "Plagiarism test" at bounding box center [1001, 83] width 50 height 11
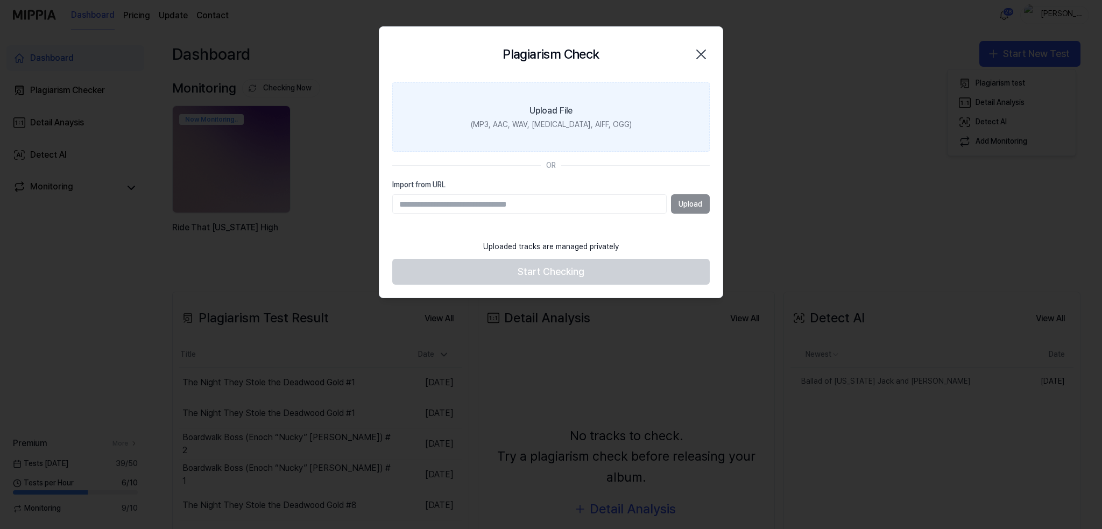
click at [519, 121] on div "(MP3, AAC, WAV, [MEDICAL_DATA], AIFF, OGG)" at bounding box center [551, 124] width 161 height 11
click at [0, 0] on input "Upload File (MP3, AAC, WAV, [MEDICAL_DATA], AIFF, OGG)" at bounding box center [0, 0] width 0 height 0
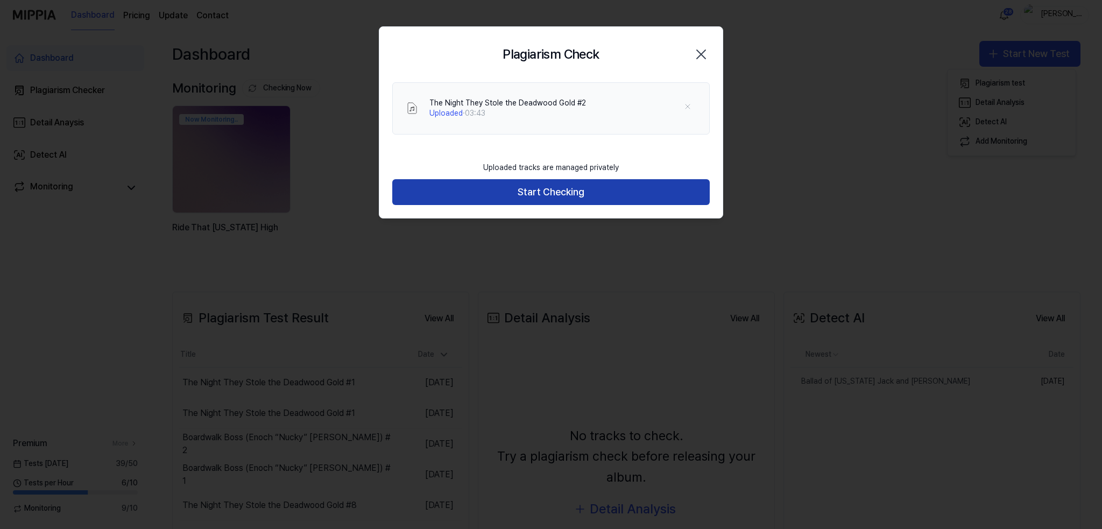
click at [552, 191] on button "Start Checking" at bounding box center [551, 192] width 318 height 26
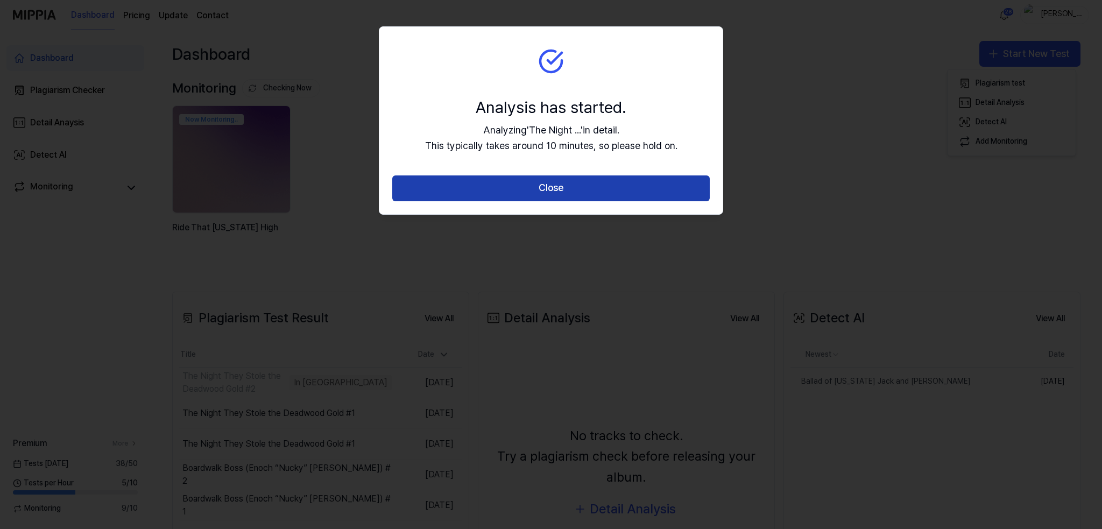
click at [556, 189] on button "Close" at bounding box center [551, 188] width 318 height 26
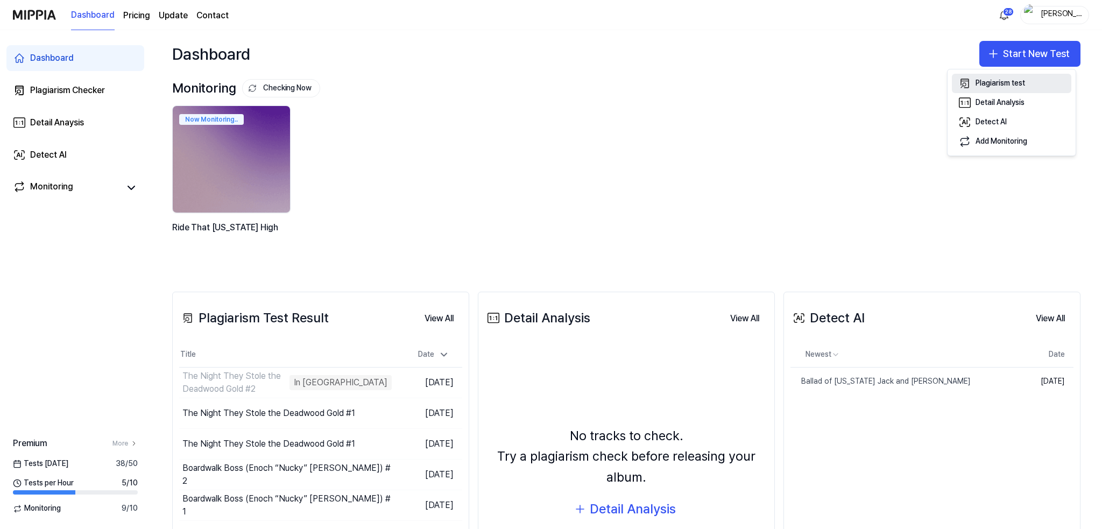
click at [1003, 80] on div "Plagiarism test" at bounding box center [1001, 83] width 50 height 11
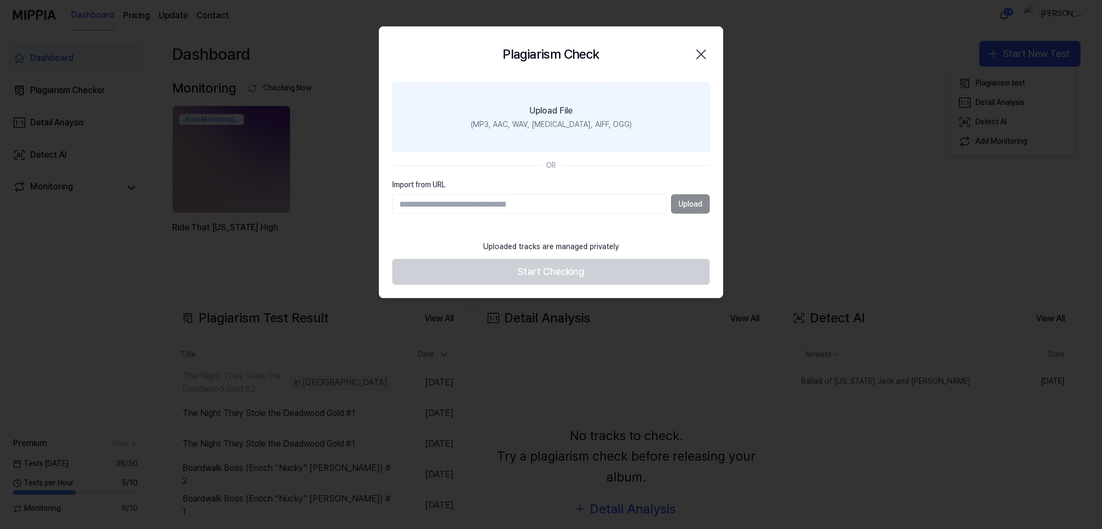
click at [592, 114] on label "Upload File (MP3, AAC, WAV, [MEDICAL_DATA], AIFF, OGG)" at bounding box center [551, 117] width 318 height 70
click at [0, 0] on input "Upload File (MP3, AAC, WAV, [MEDICAL_DATA], AIFF, OGG)" at bounding box center [0, 0] width 0 height 0
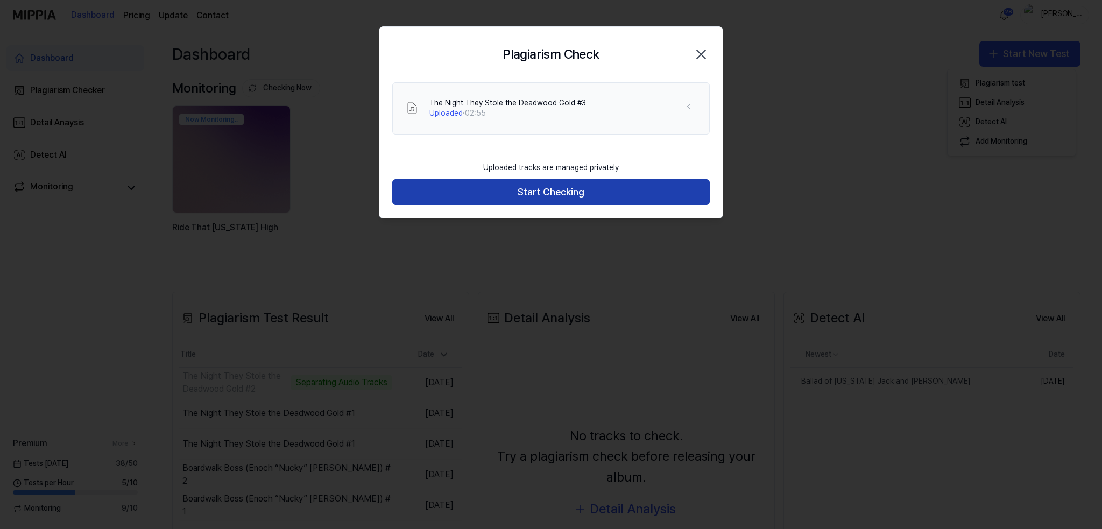
click at [568, 191] on button "Start Checking" at bounding box center [551, 192] width 318 height 26
